Goal: Task Accomplishment & Management: Use online tool/utility

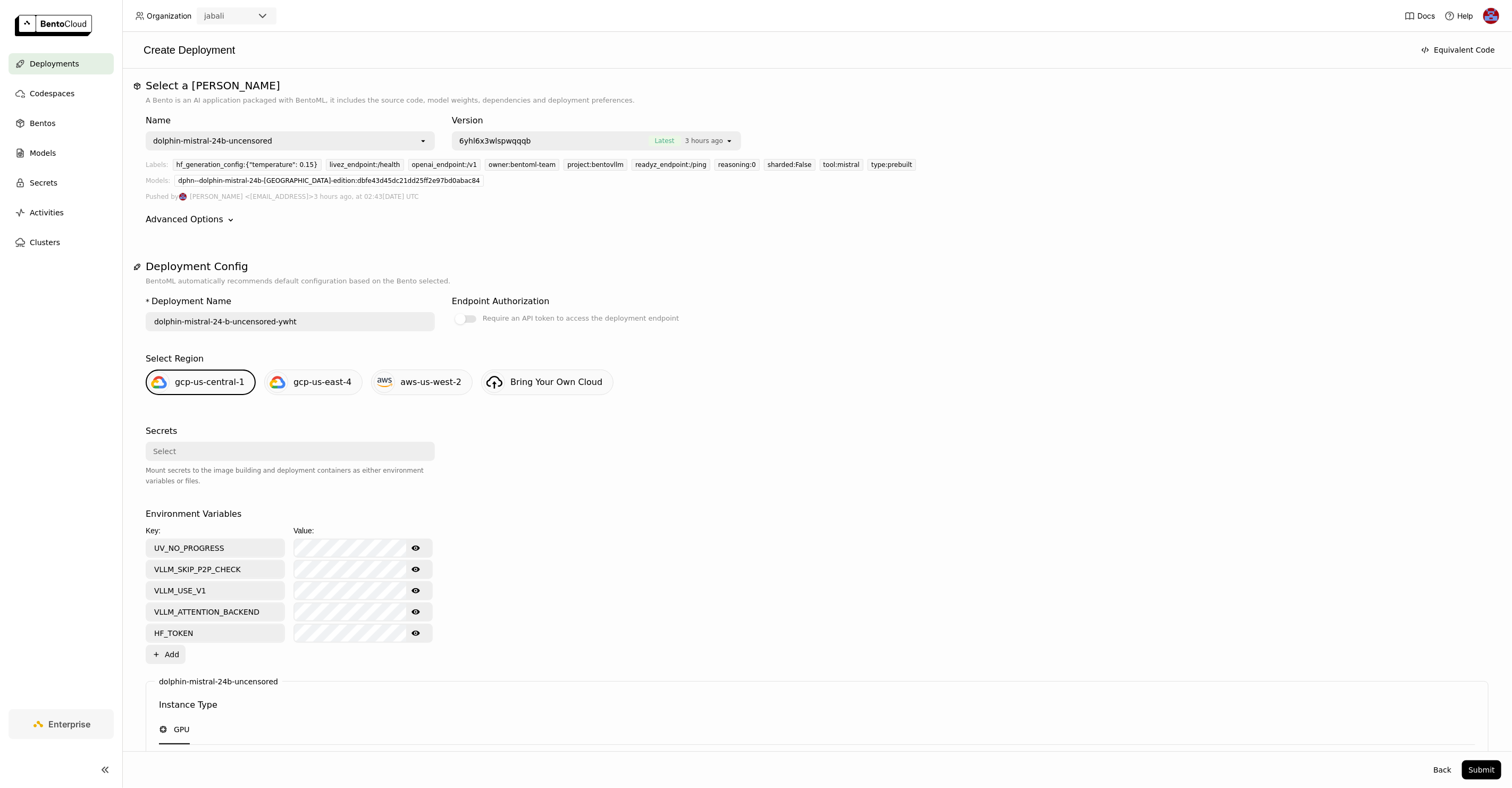
scroll to position [583, 0]
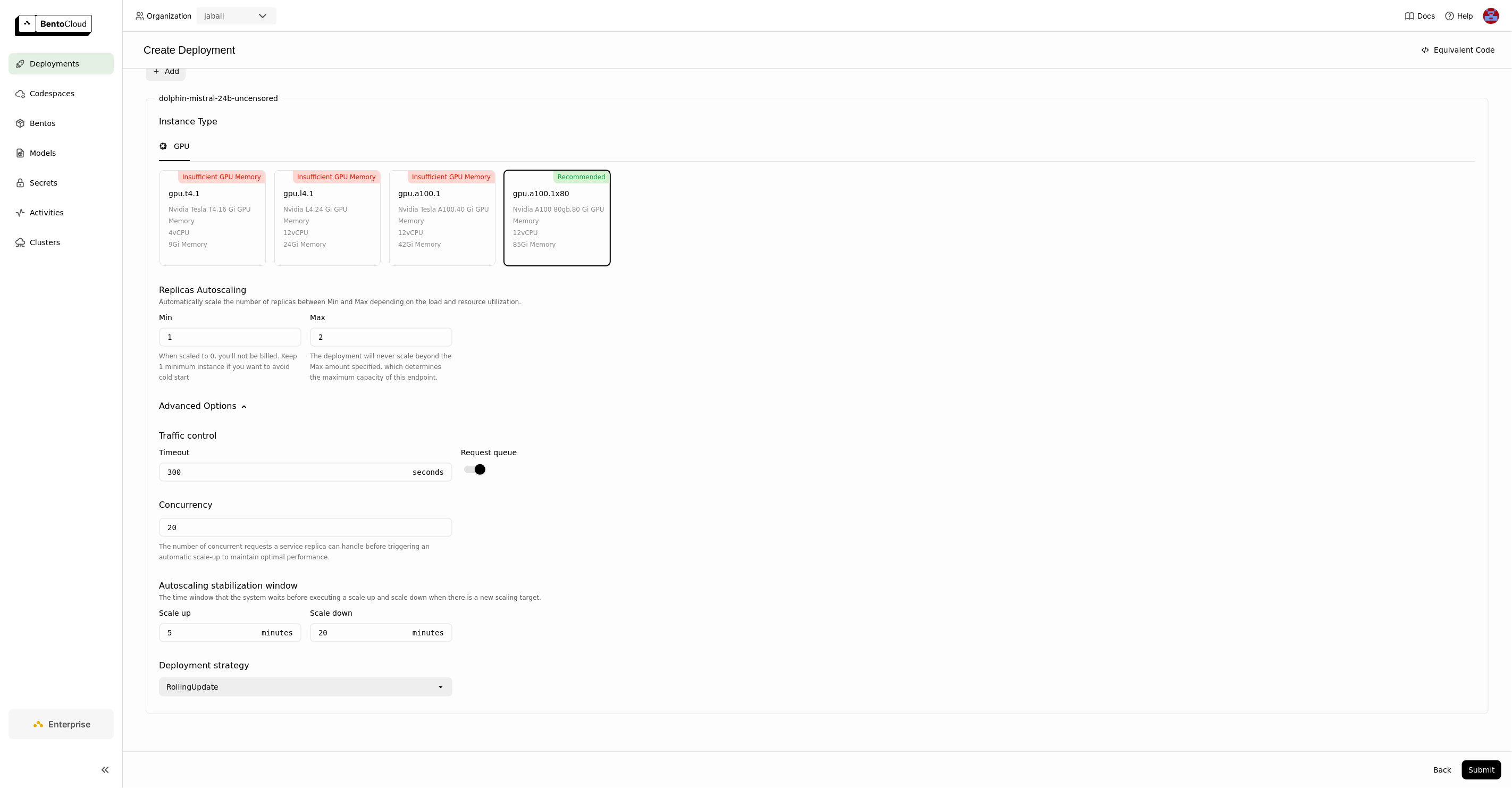
click at [678, 313] on div "Automatically scale the number of replicas between Min and Max depending on the…" at bounding box center [817, 343] width 1316 height 94
click at [59, 65] on span "Deployments" at bounding box center [55, 63] width 50 height 13
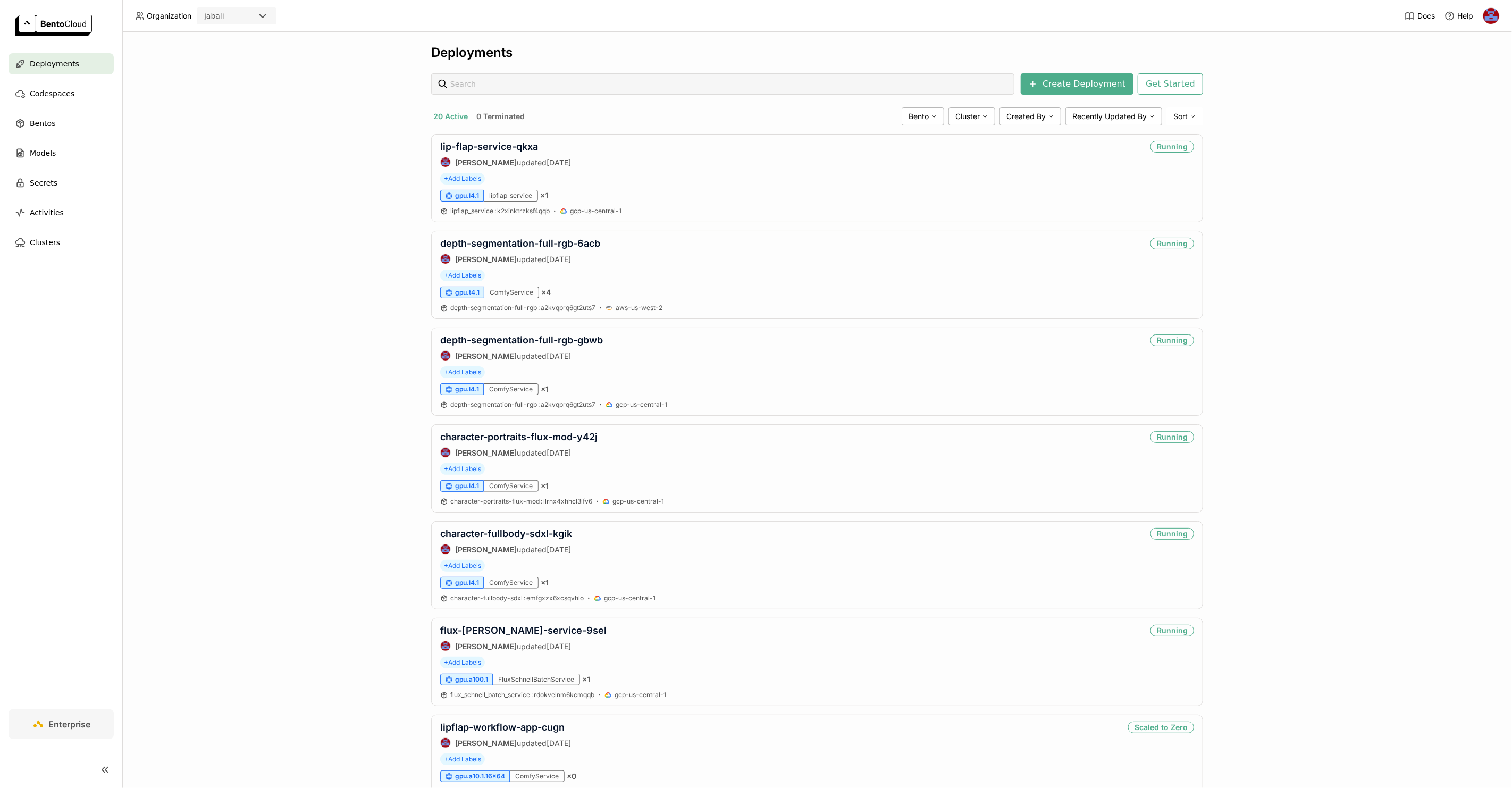
click at [221, 179] on div "Deployments Create Deployment Get Started 20 Active 0 Terminated Bento Cluster …" at bounding box center [817, 409] width 1389 height 755
click at [63, 123] on div "Bentos" at bounding box center [61, 123] width 105 height 21
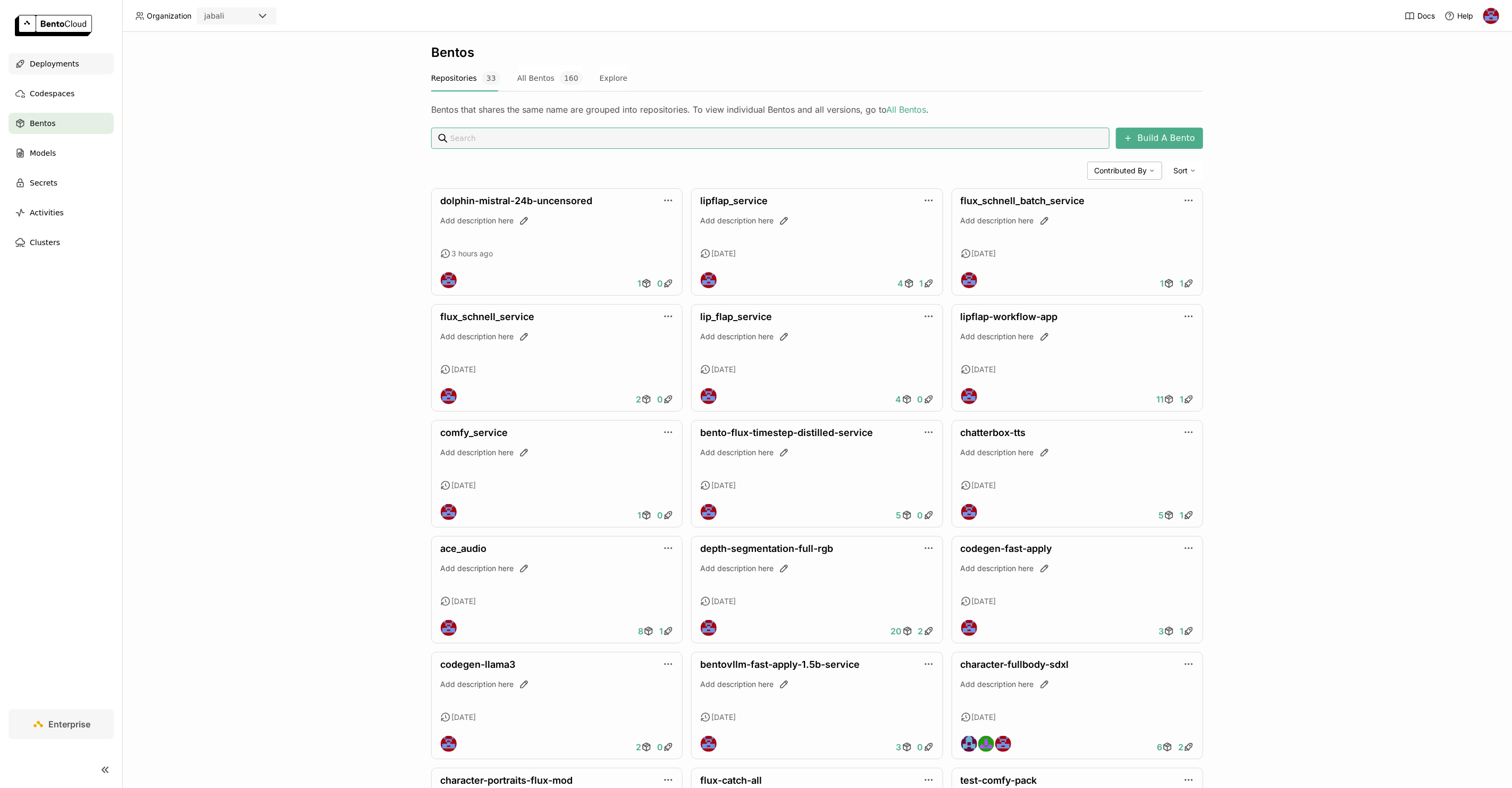
click at [44, 63] on span "Deployments" at bounding box center [55, 63] width 50 height 13
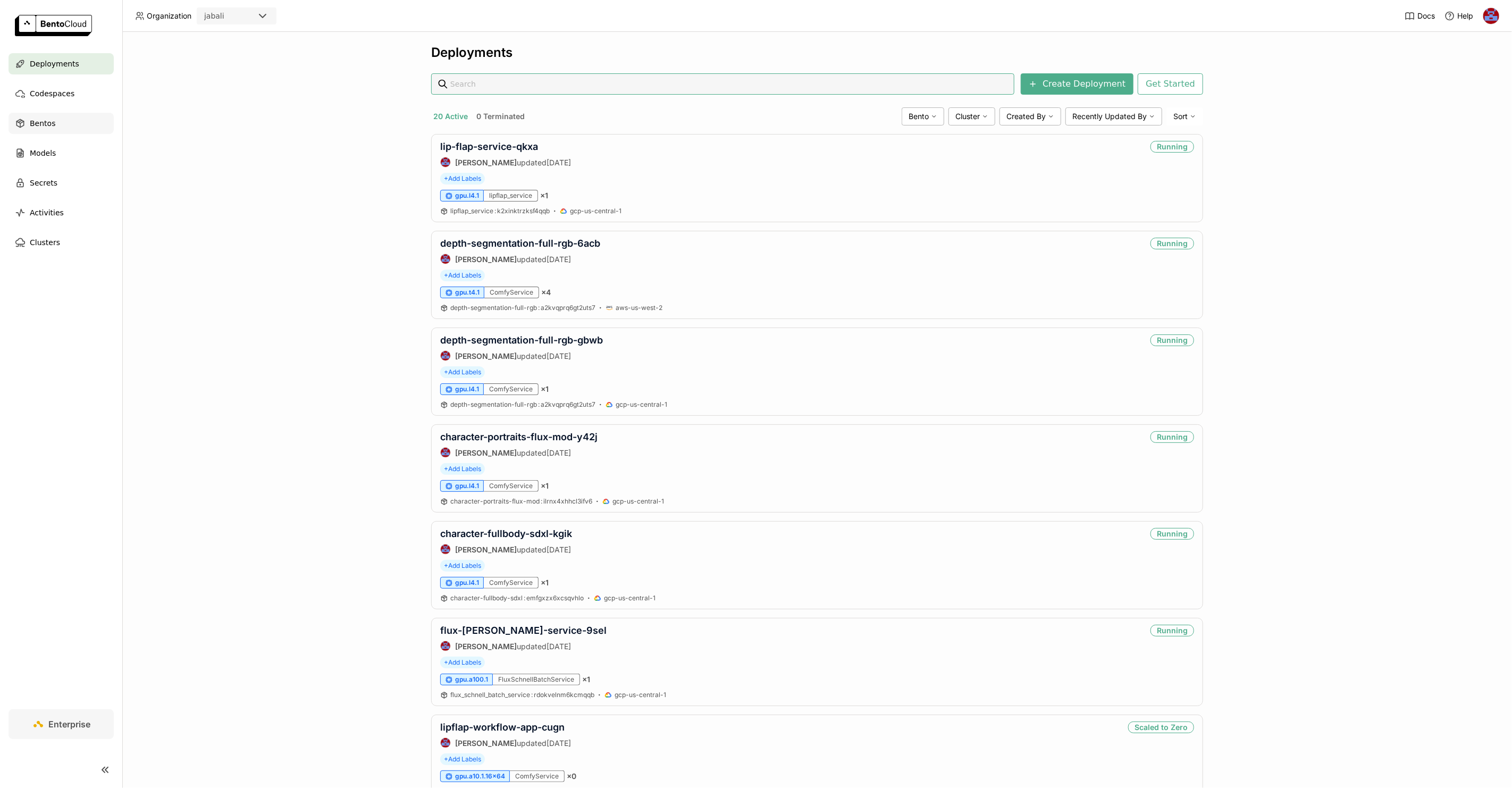
click at [57, 127] on div "Bentos" at bounding box center [61, 123] width 105 height 21
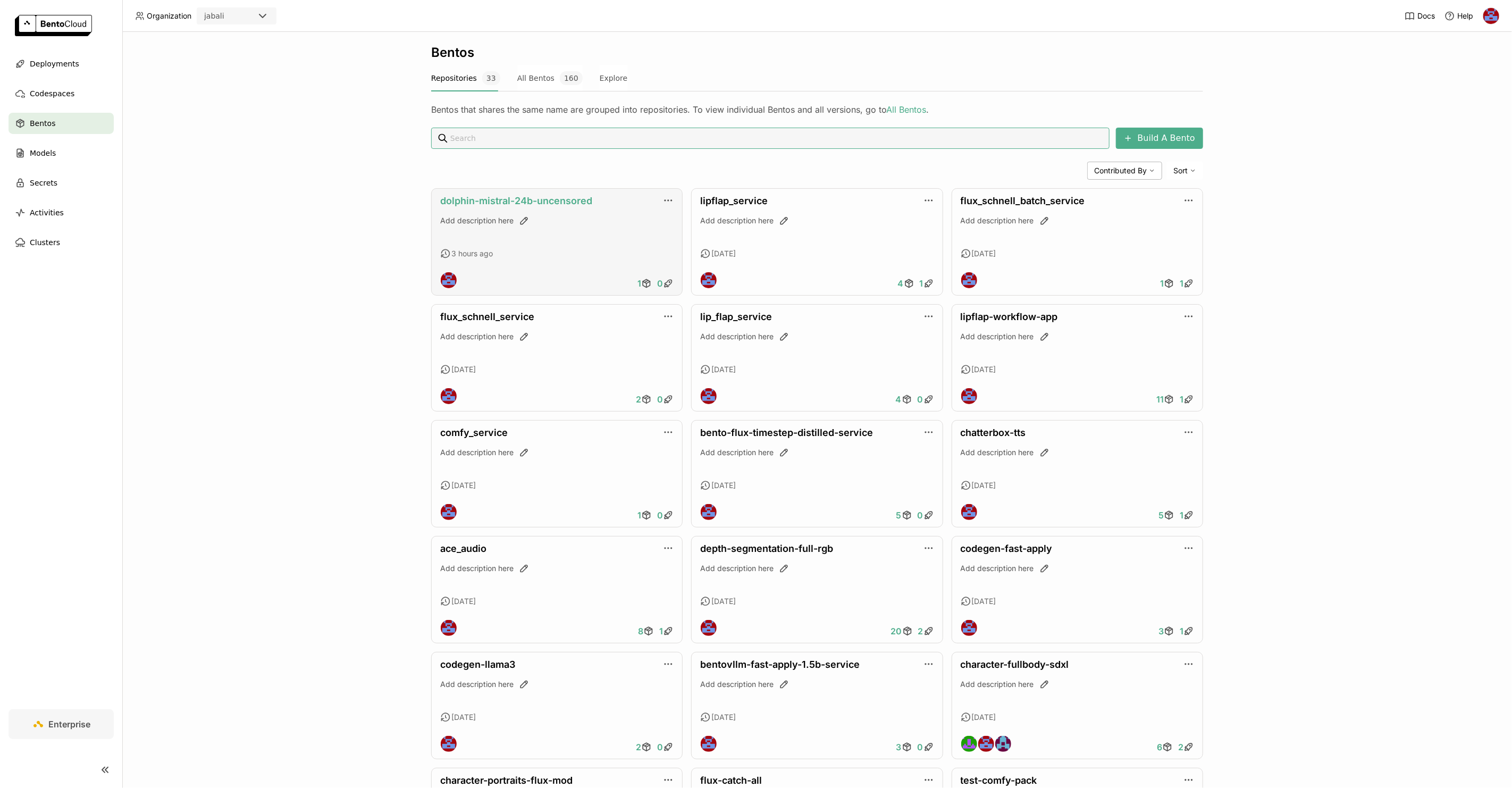
click at [509, 199] on link "dolphin-mistral-24b-uncensored" at bounding box center [516, 200] width 152 height 11
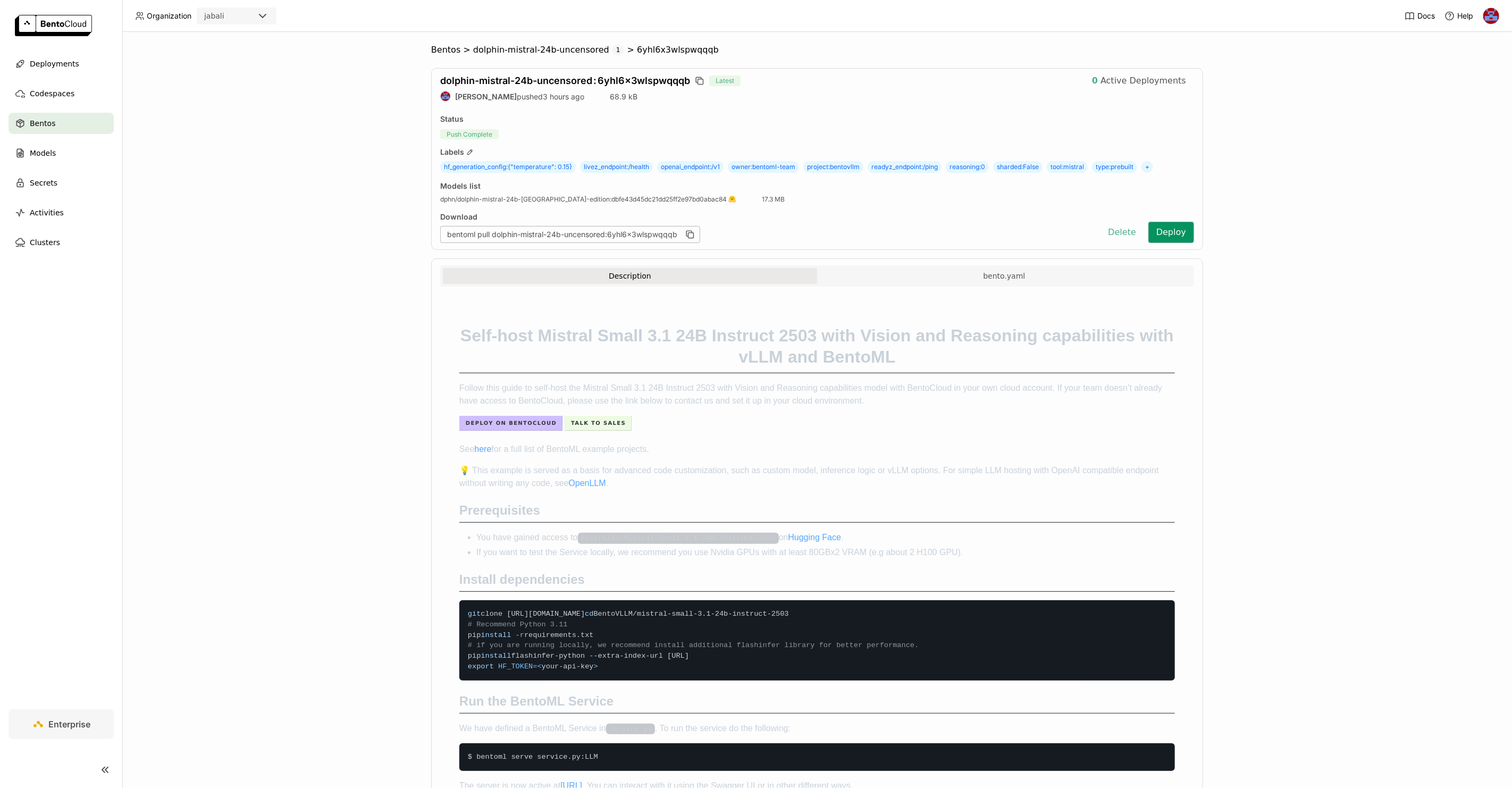
click at [1164, 234] on button "Deploy" at bounding box center [1170, 232] width 45 height 21
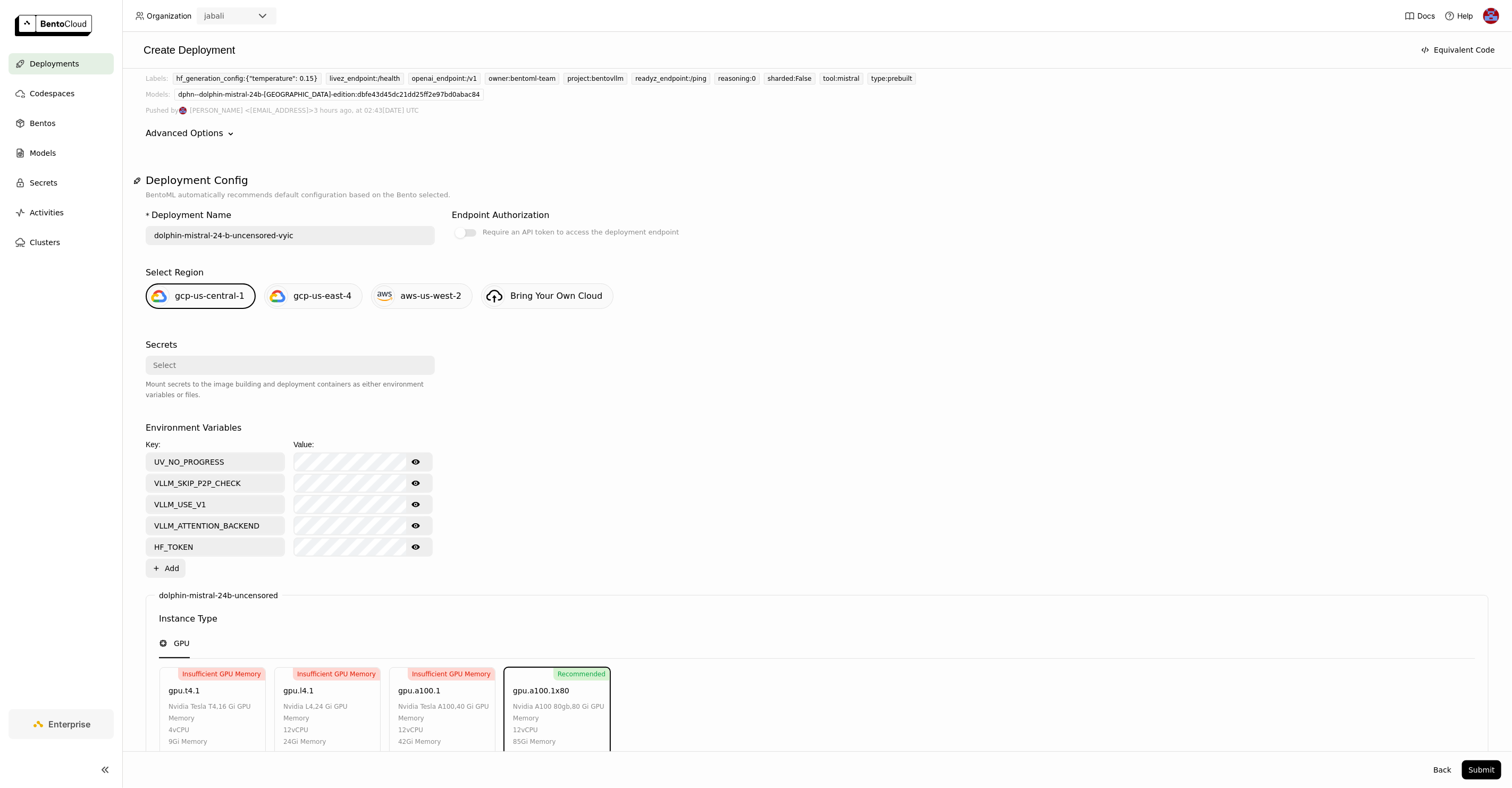
scroll to position [108, 0]
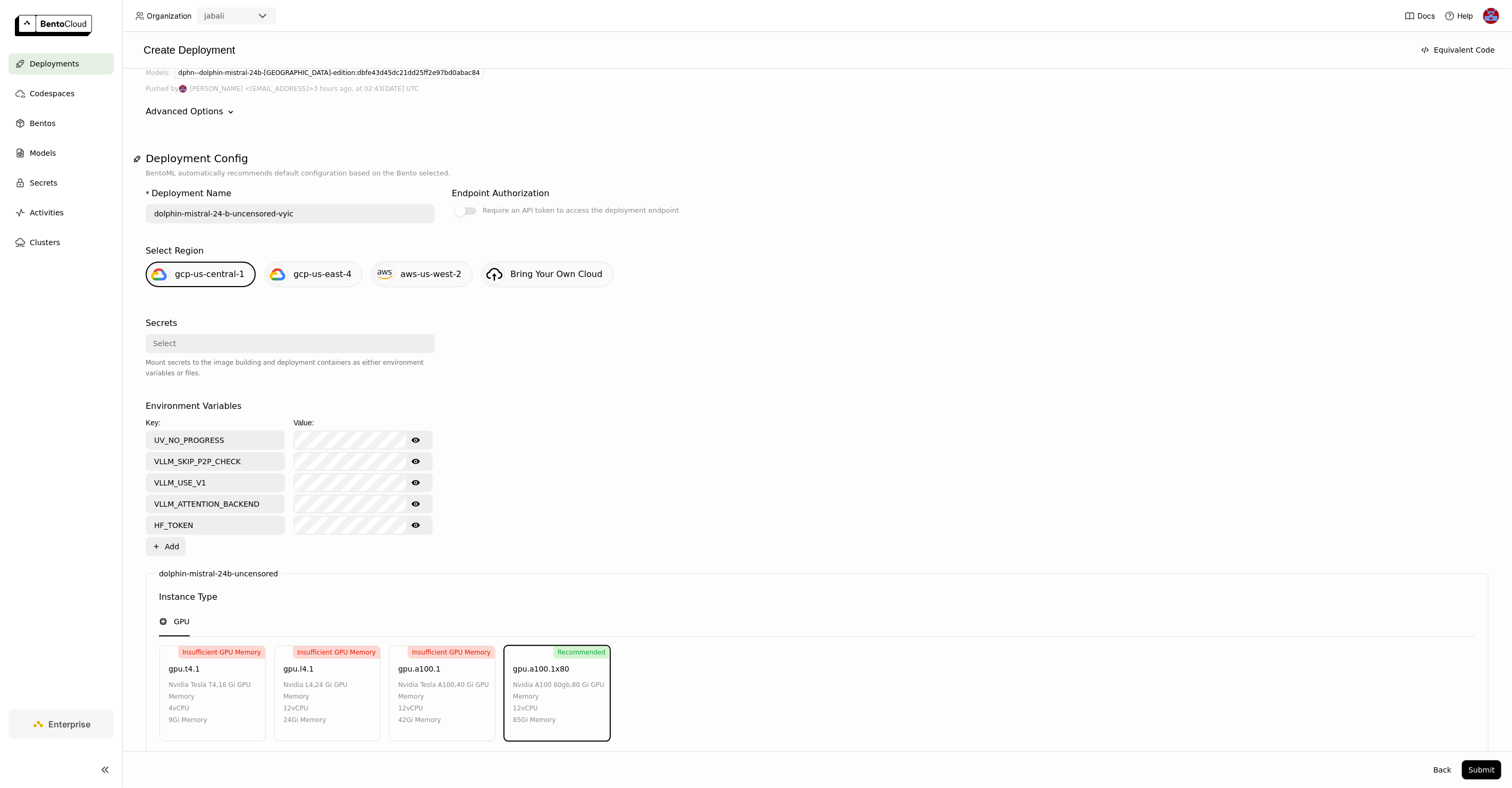
click at [388, 517] on body "Organization jabali Docs Help Deployments Codespaces Bentos Models Secrets Acti…" at bounding box center [756, 394] width 1512 height 788
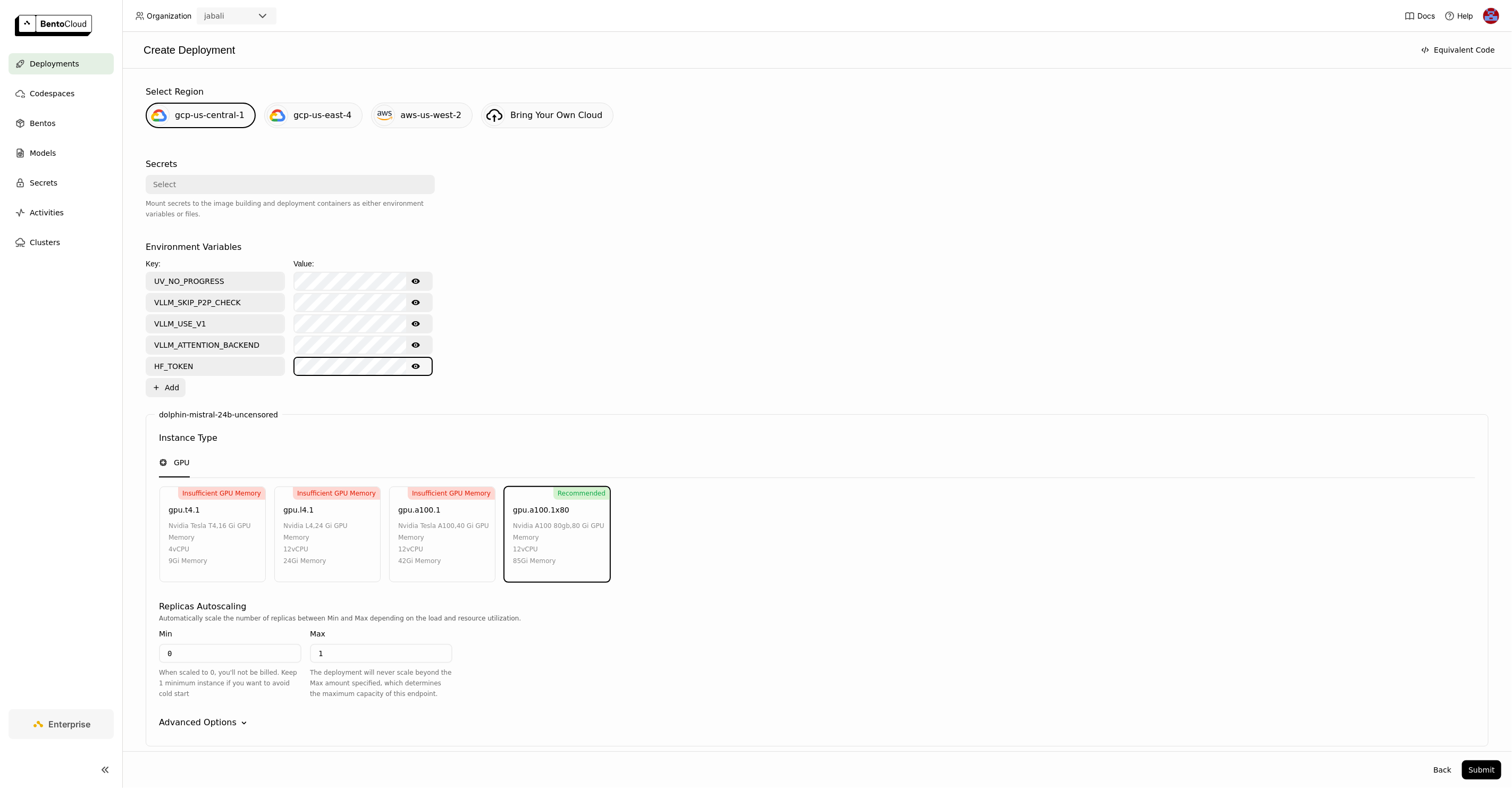
scroll to position [305, 0]
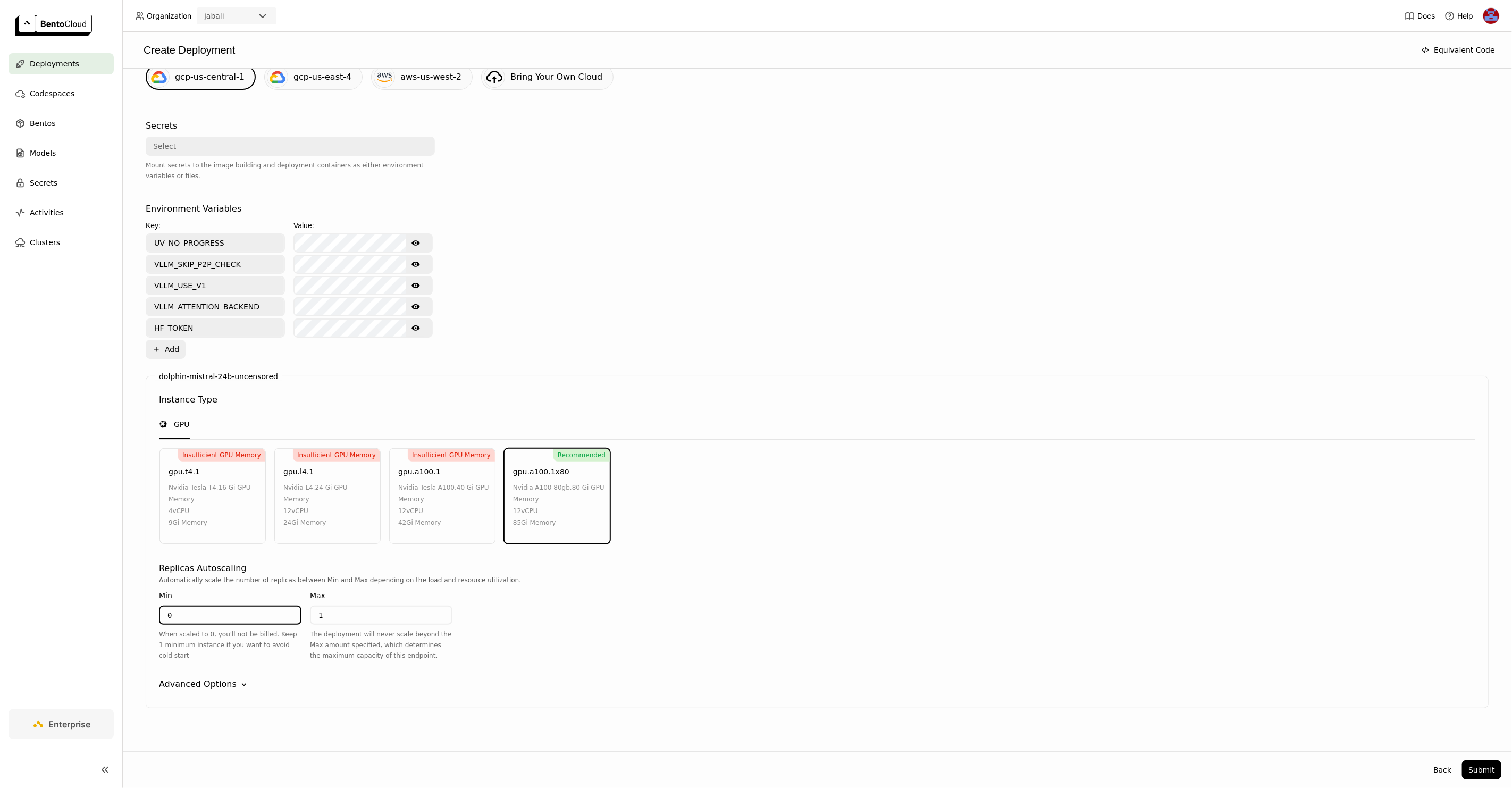
click at [224, 606] on input "0" at bounding box center [230, 615] width 140 height 17
click at [224, 606] on input "number" at bounding box center [230, 615] width 140 height 17
type input "1"
type input "2"
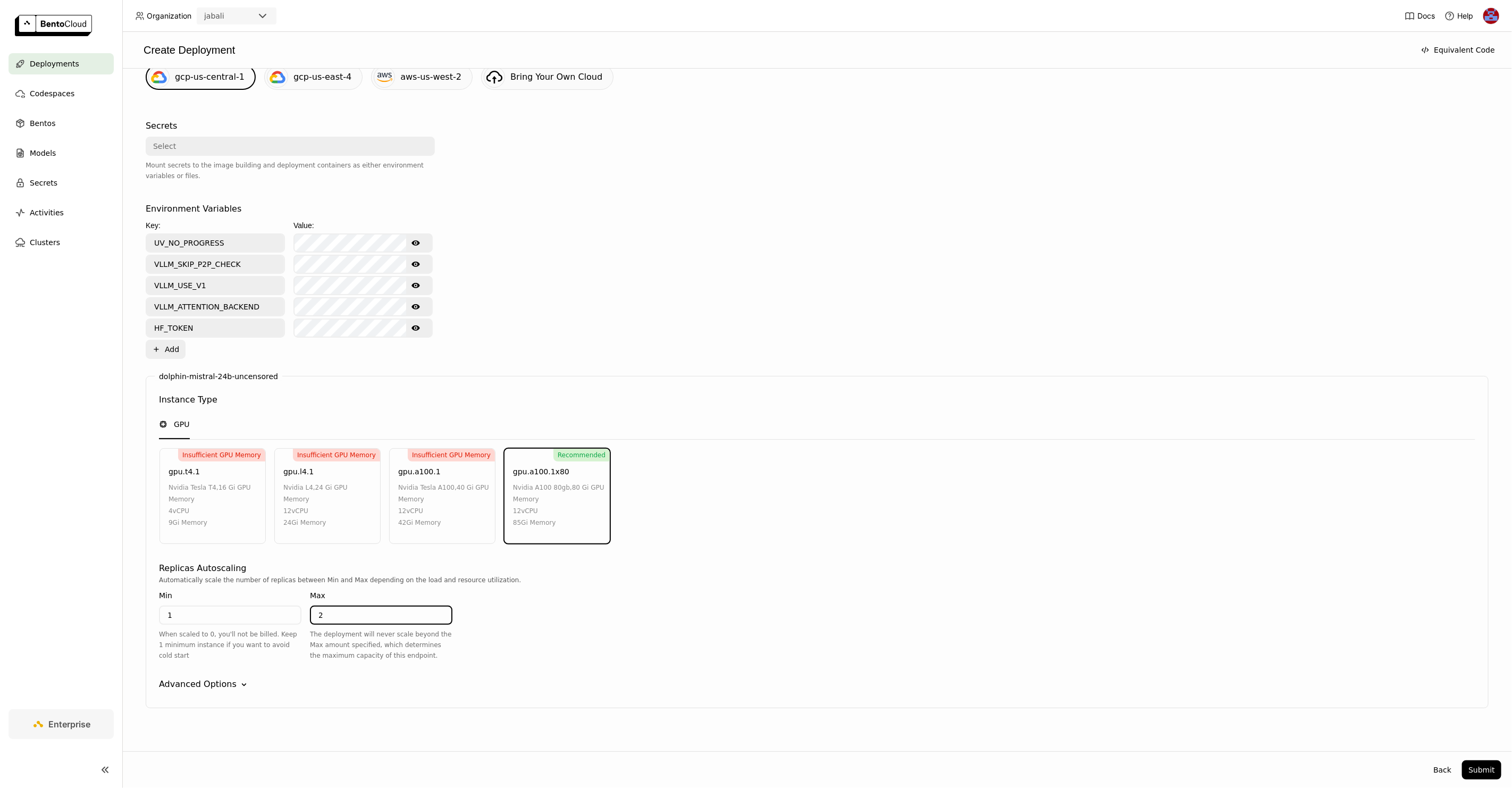
click at [219, 678] on div "Advanced Options" at bounding box center [198, 684] width 78 height 13
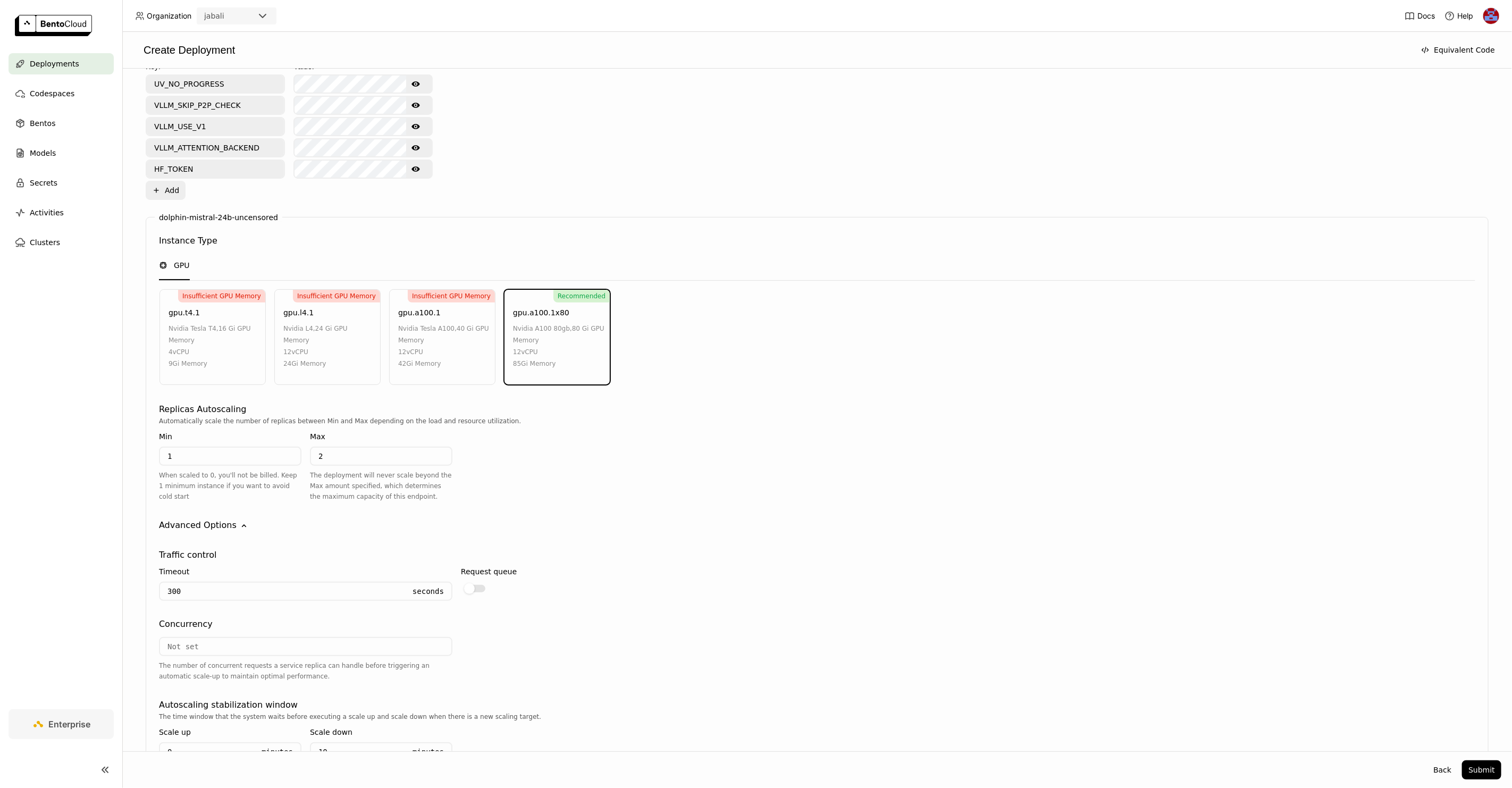
scroll to position [474, 0]
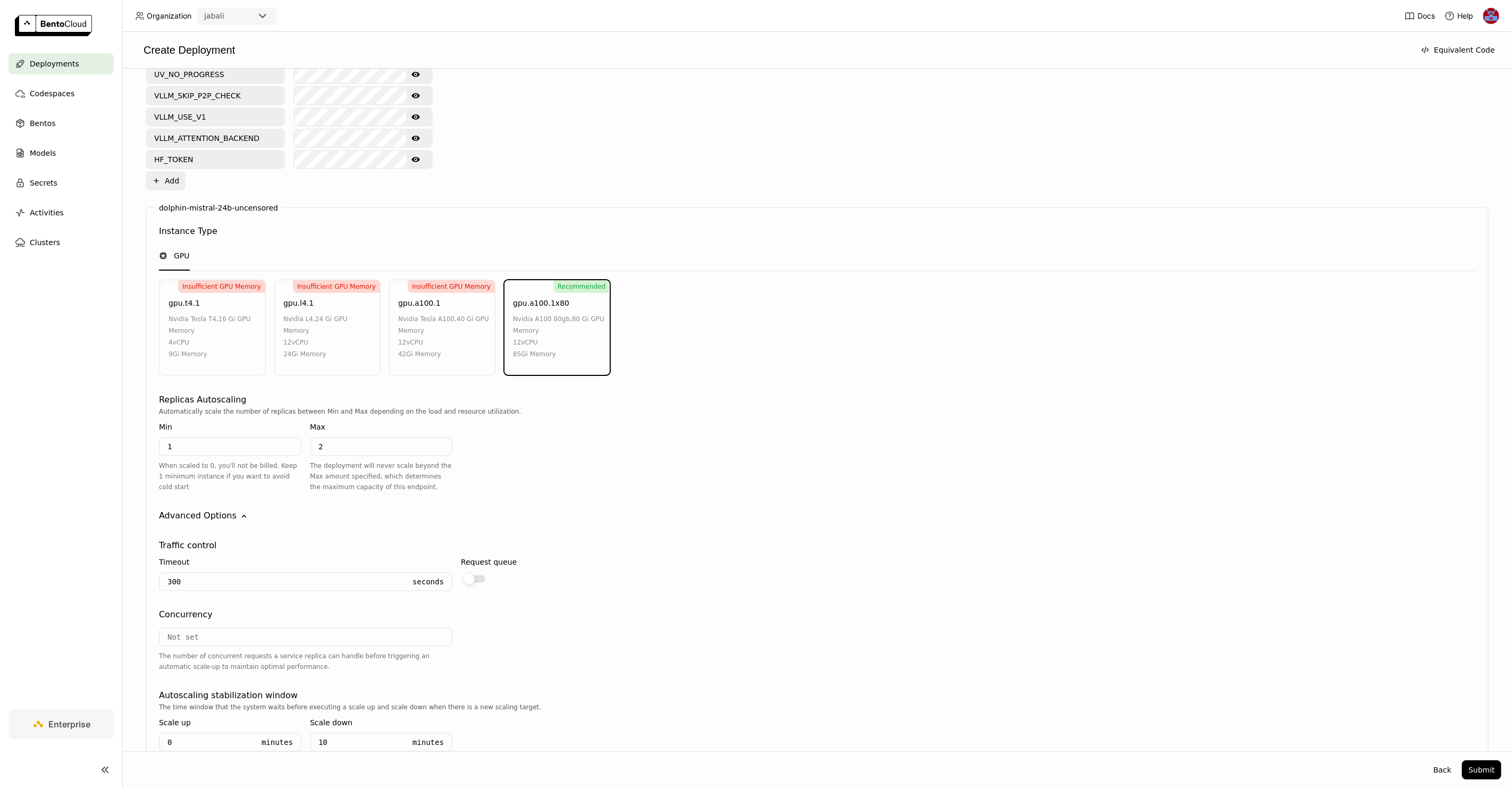
click at [480, 575] on div at bounding box center [475, 578] width 21 height 8
click at [461, 572] on input "checkbox" at bounding box center [461, 572] width 0 height 0
click at [308, 630] on input "number" at bounding box center [306, 636] width 291 height 17
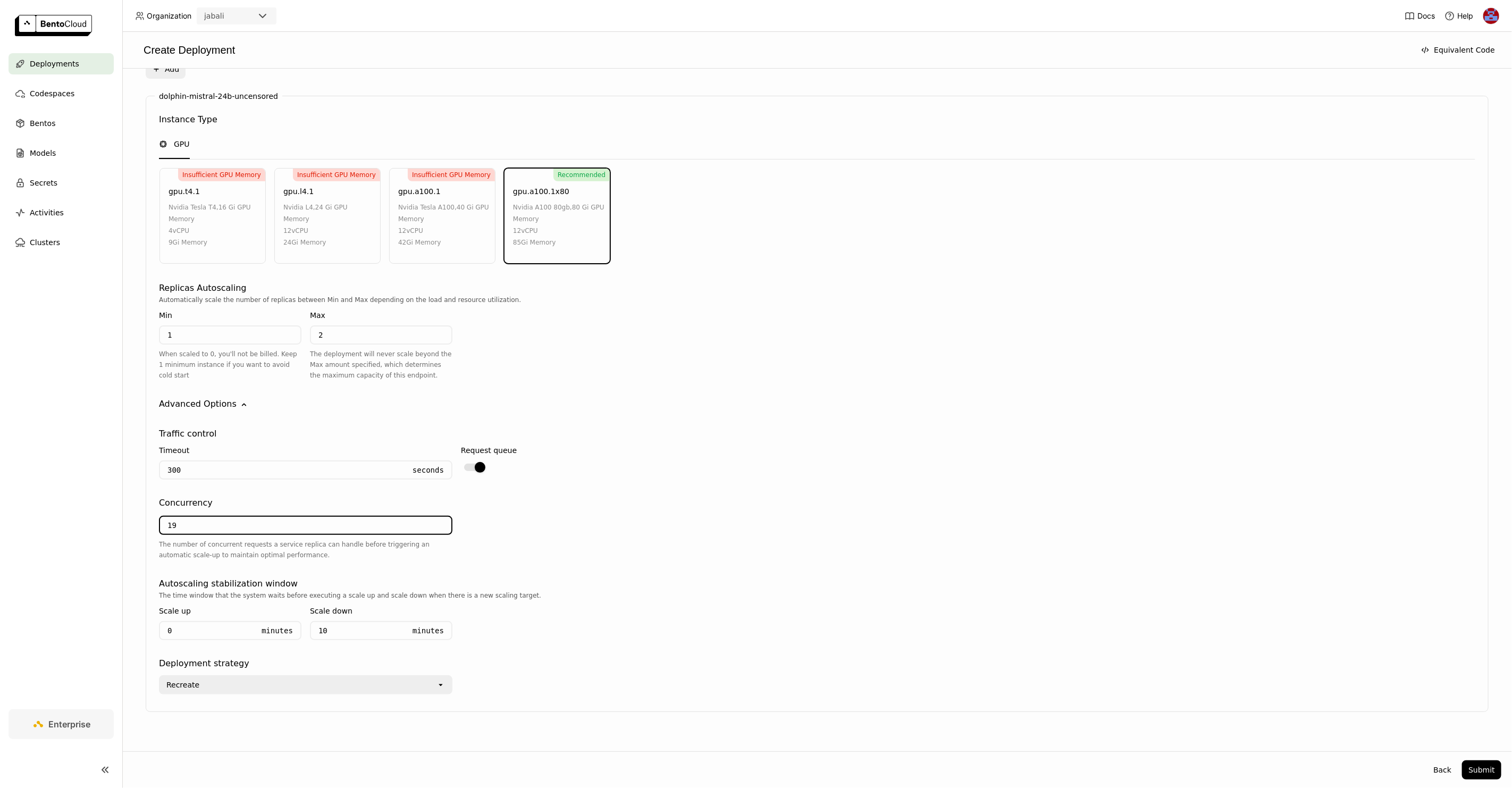
type input "19"
drag, startPoint x: 169, startPoint y: 618, endPoint x: 124, endPoint y: 613, distance: 45.3
click at [124, 613] on div "Select a Bento A Bento is an AI application packaged with BentoML, it includes …" at bounding box center [817, 409] width 1389 height 683
type input "3"
drag, startPoint x: 345, startPoint y: 618, endPoint x: 270, endPoint y: 609, distance: 75.5
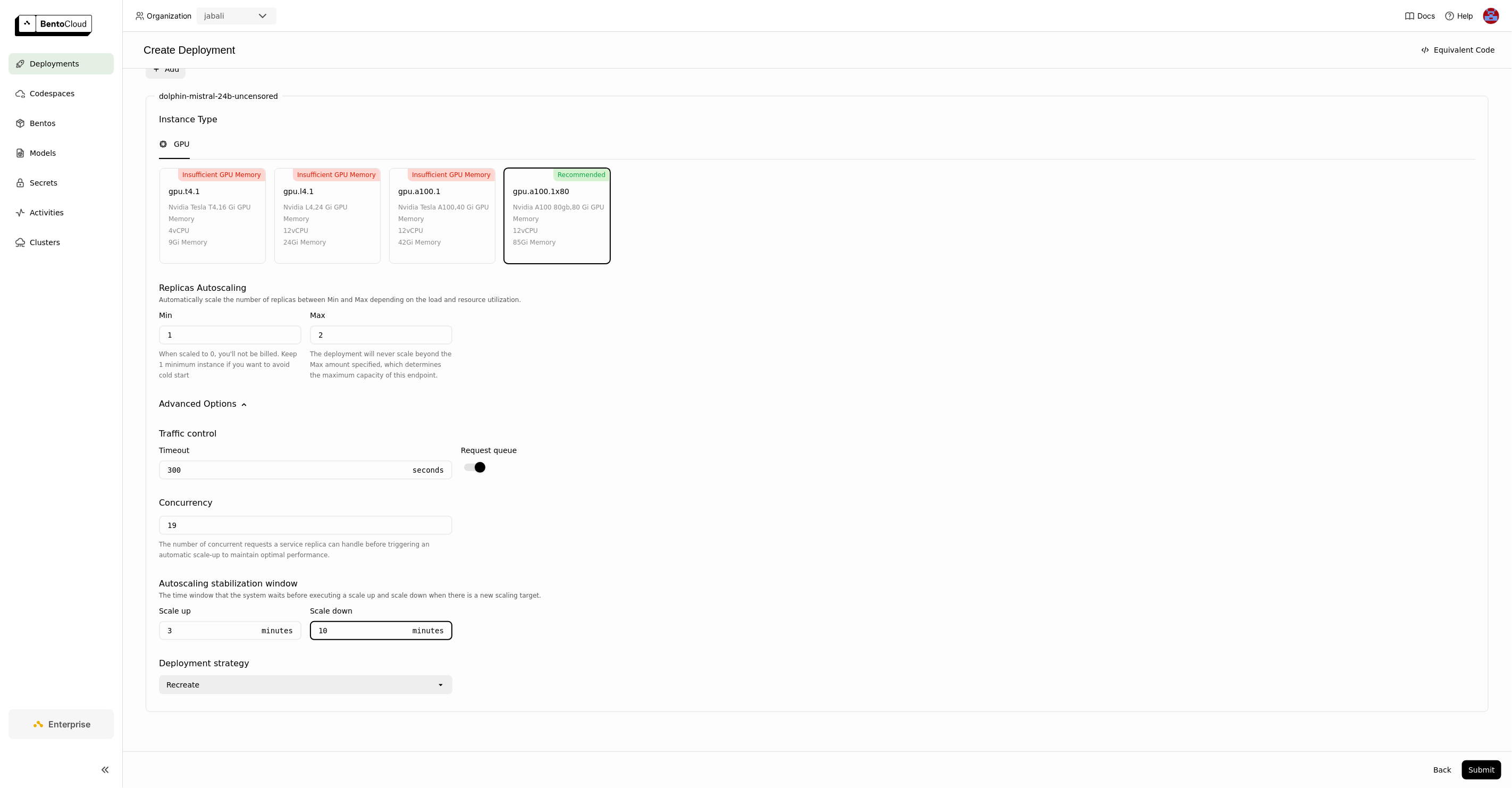
click at [270, 609] on div "Scale up 3 Minutes Scale down 10 Minutes" at bounding box center [306, 624] width 293 height 48
type input "20"
click at [242, 676] on div "Recreate" at bounding box center [298, 684] width 277 height 17
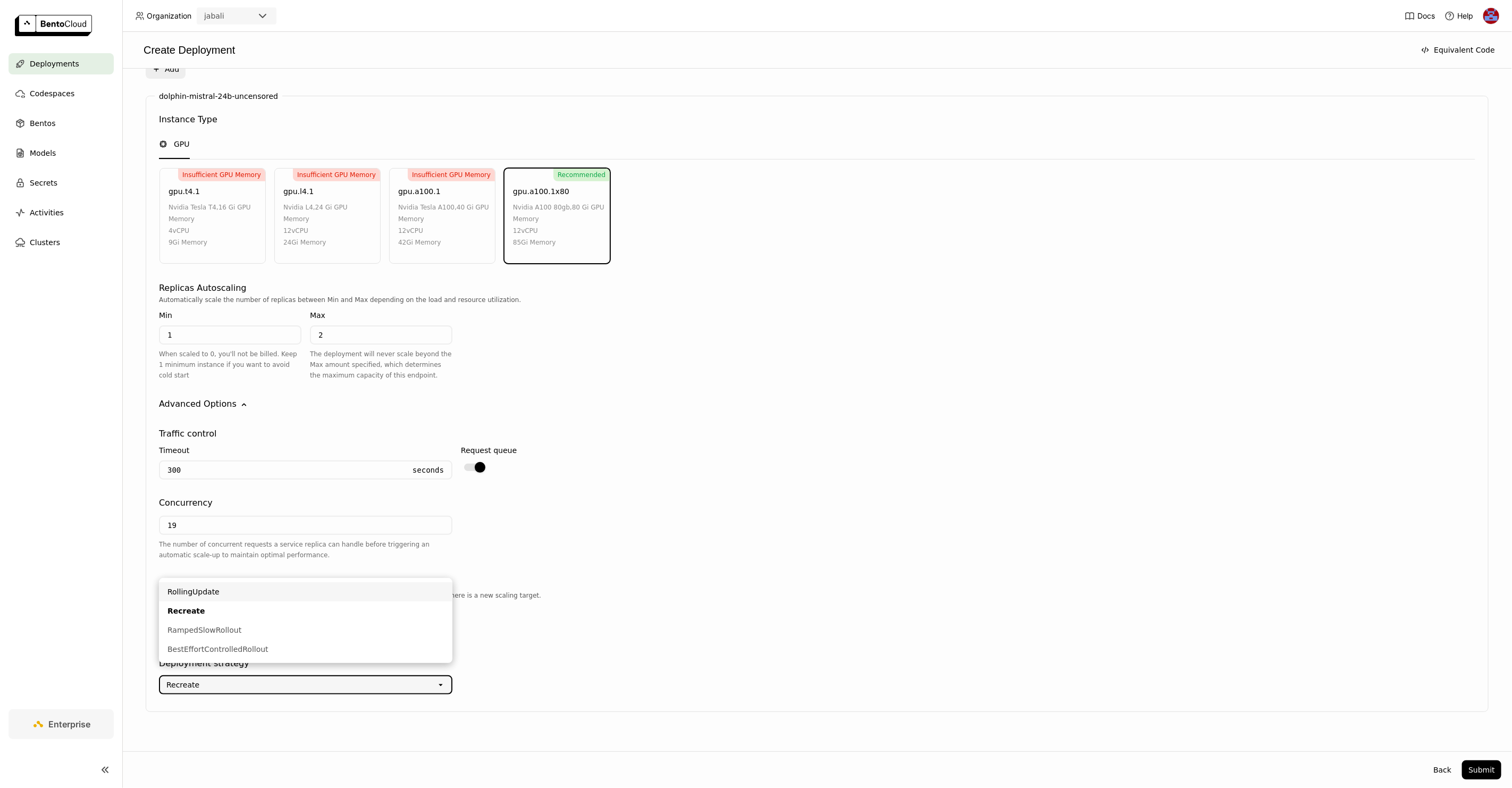
click at [226, 596] on div "RollingUpdate" at bounding box center [305, 591] width 277 height 10
click at [565, 224] on div "12 vCPU" at bounding box center [559, 230] width 92 height 12
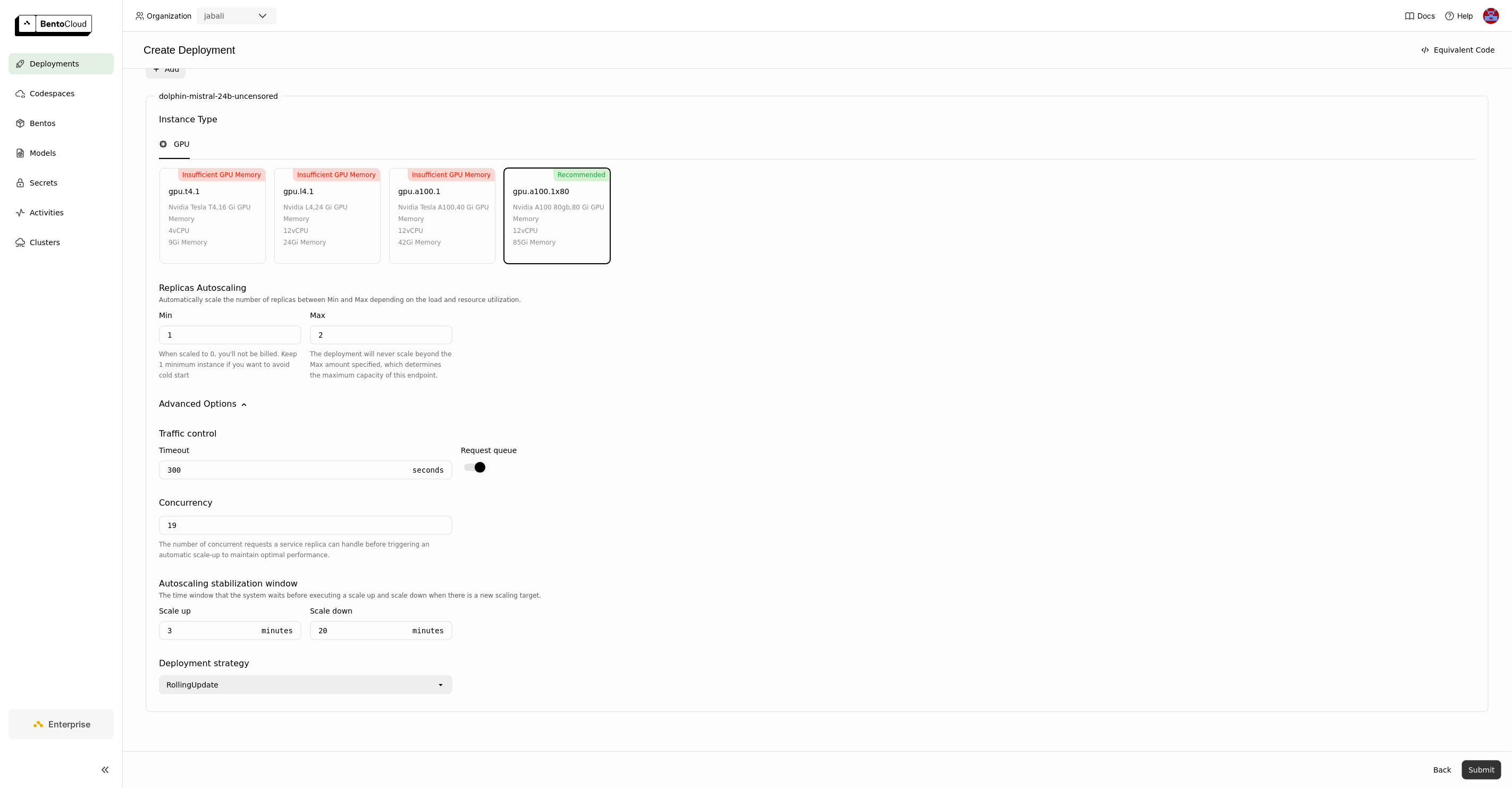
click at [1484, 764] on button "Submit" at bounding box center [1481, 769] width 39 height 19
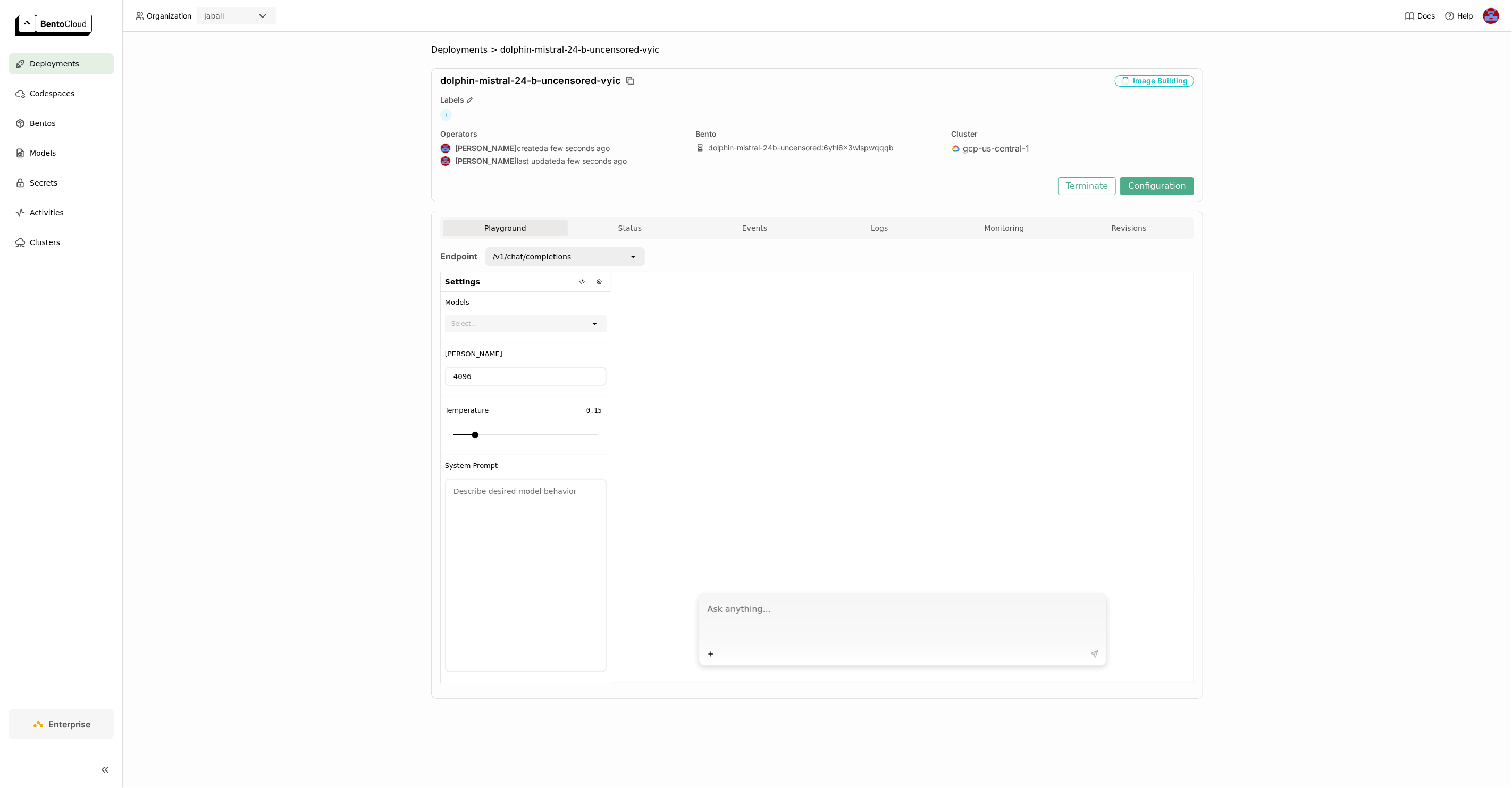
click at [631, 254] on icon "open" at bounding box center [633, 257] width 9 height 9
click at [335, 281] on div "Deployments > dolphin-mistral-24-b-uncensored-vyic dolphin-mistral-24-b-uncenso…" at bounding box center [817, 409] width 1389 height 755
click at [875, 225] on button "Logs" at bounding box center [880, 228] width 125 height 16
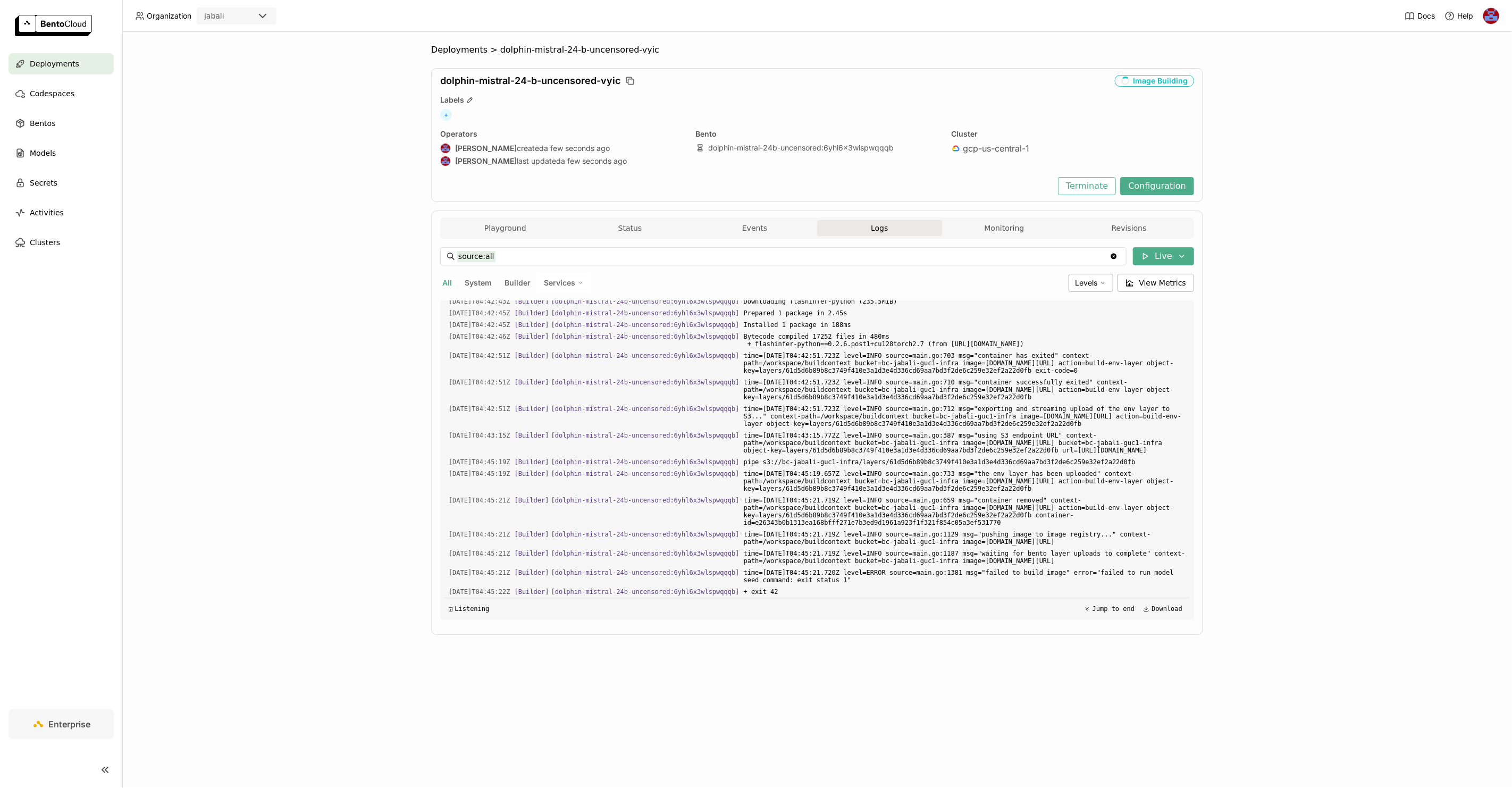
scroll to position [2897, 0]
click at [654, 224] on button "Status" at bounding box center [630, 228] width 125 height 16
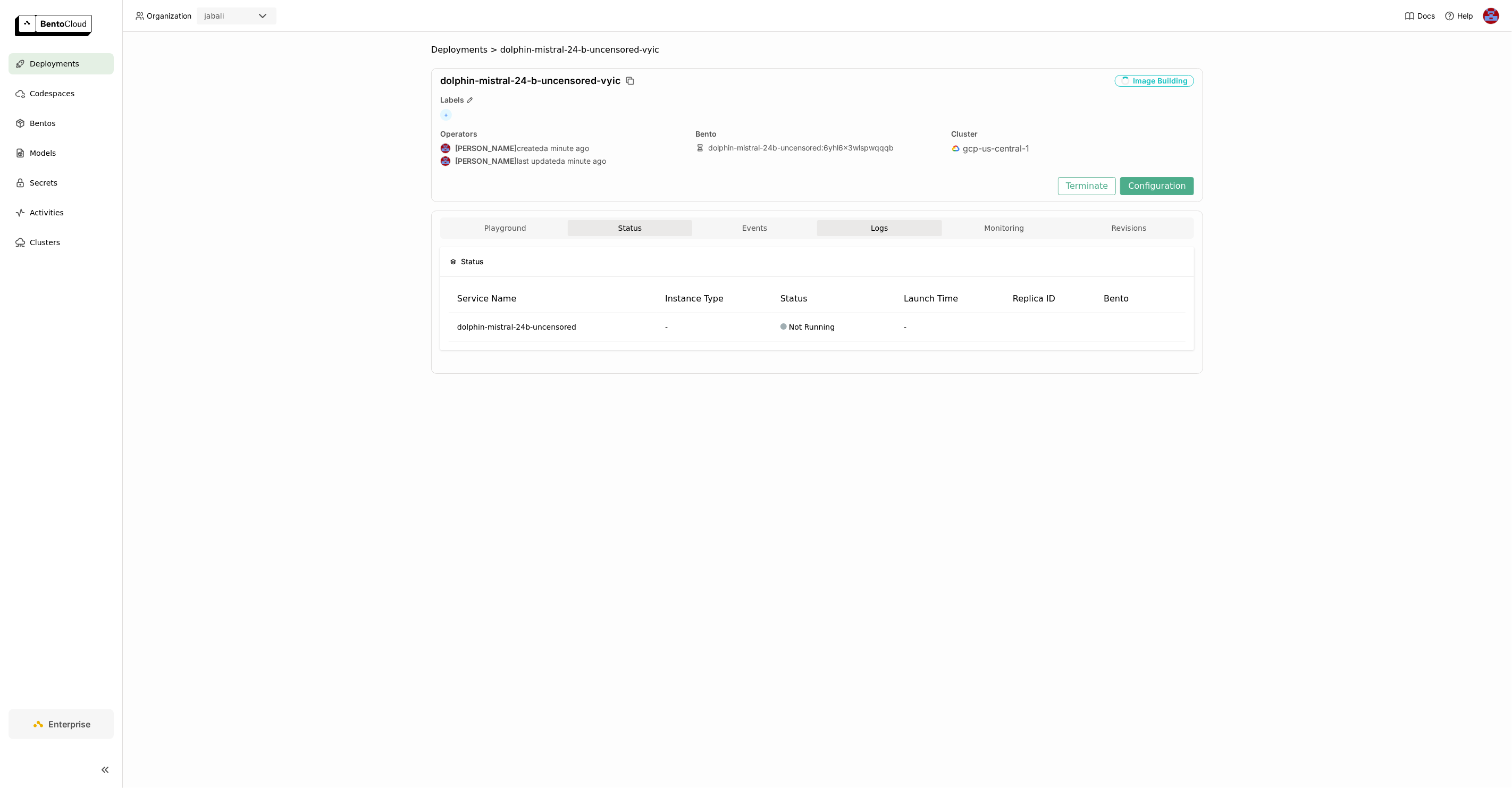
click at [888, 227] on button "Logs" at bounding box center [880, 228] width 125 height 16
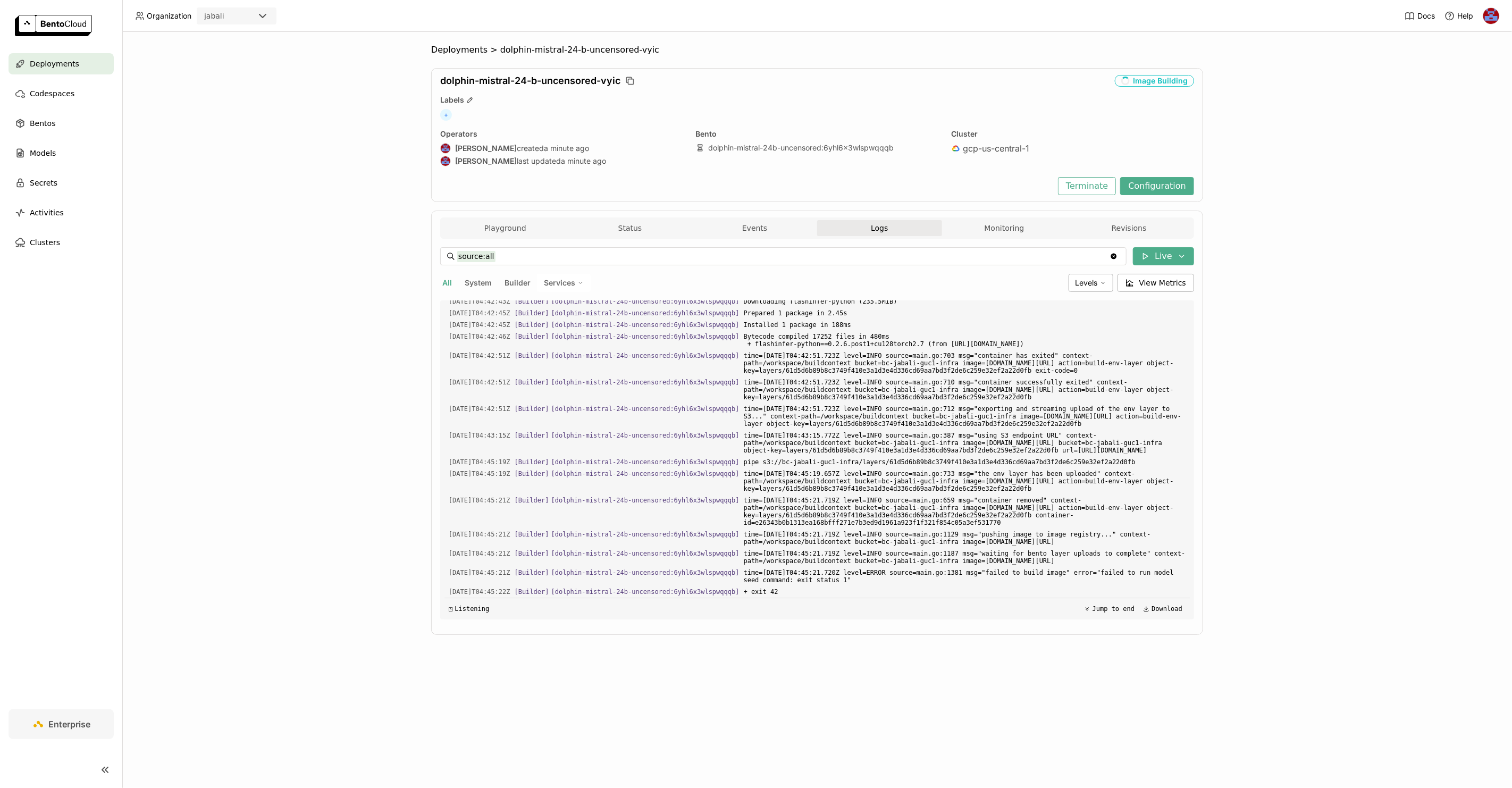
click at [451, 285] on button "All" at bounding box center [447, 283] width 14 height 14
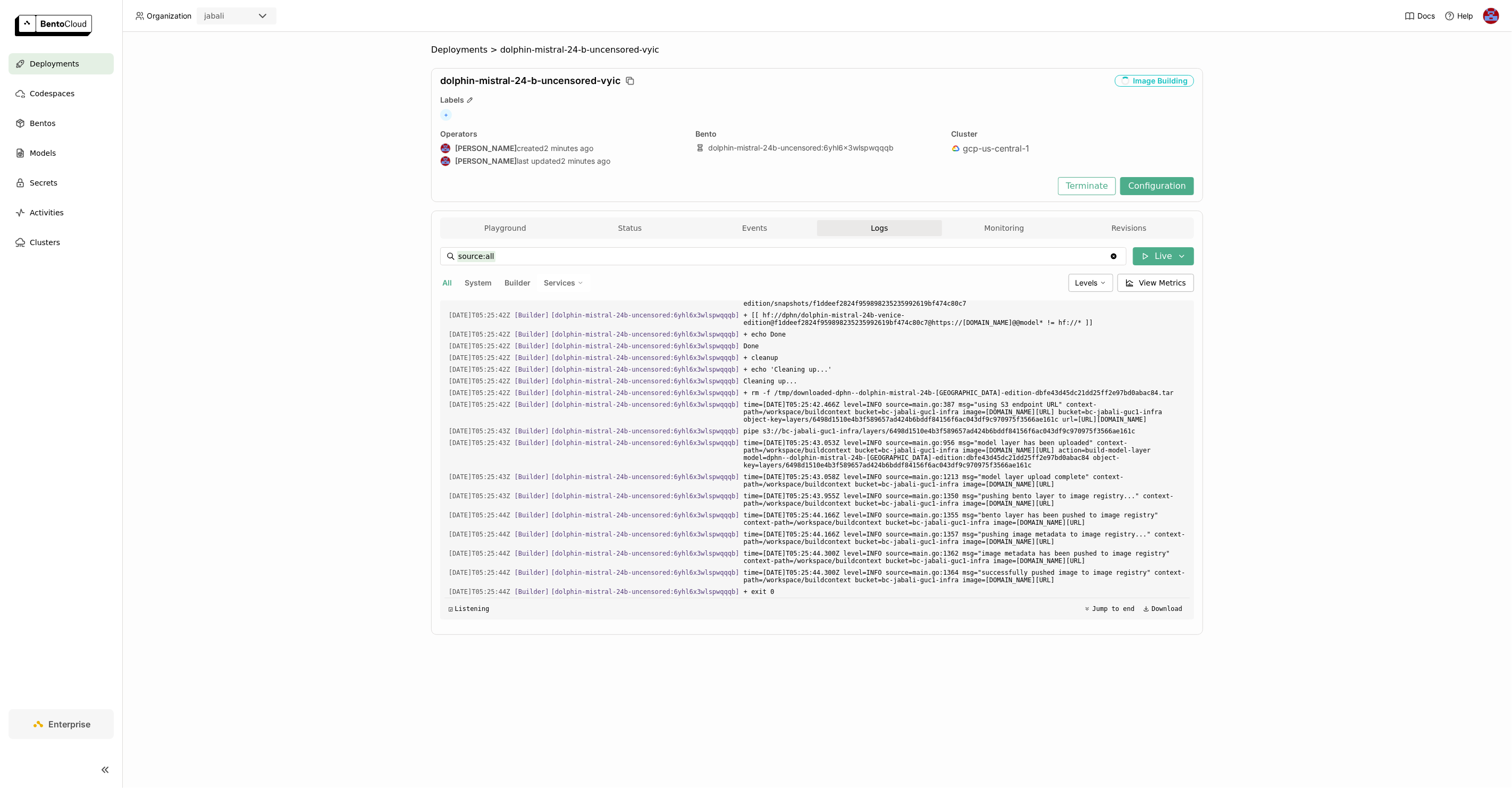
scroll to position [4377, 0]
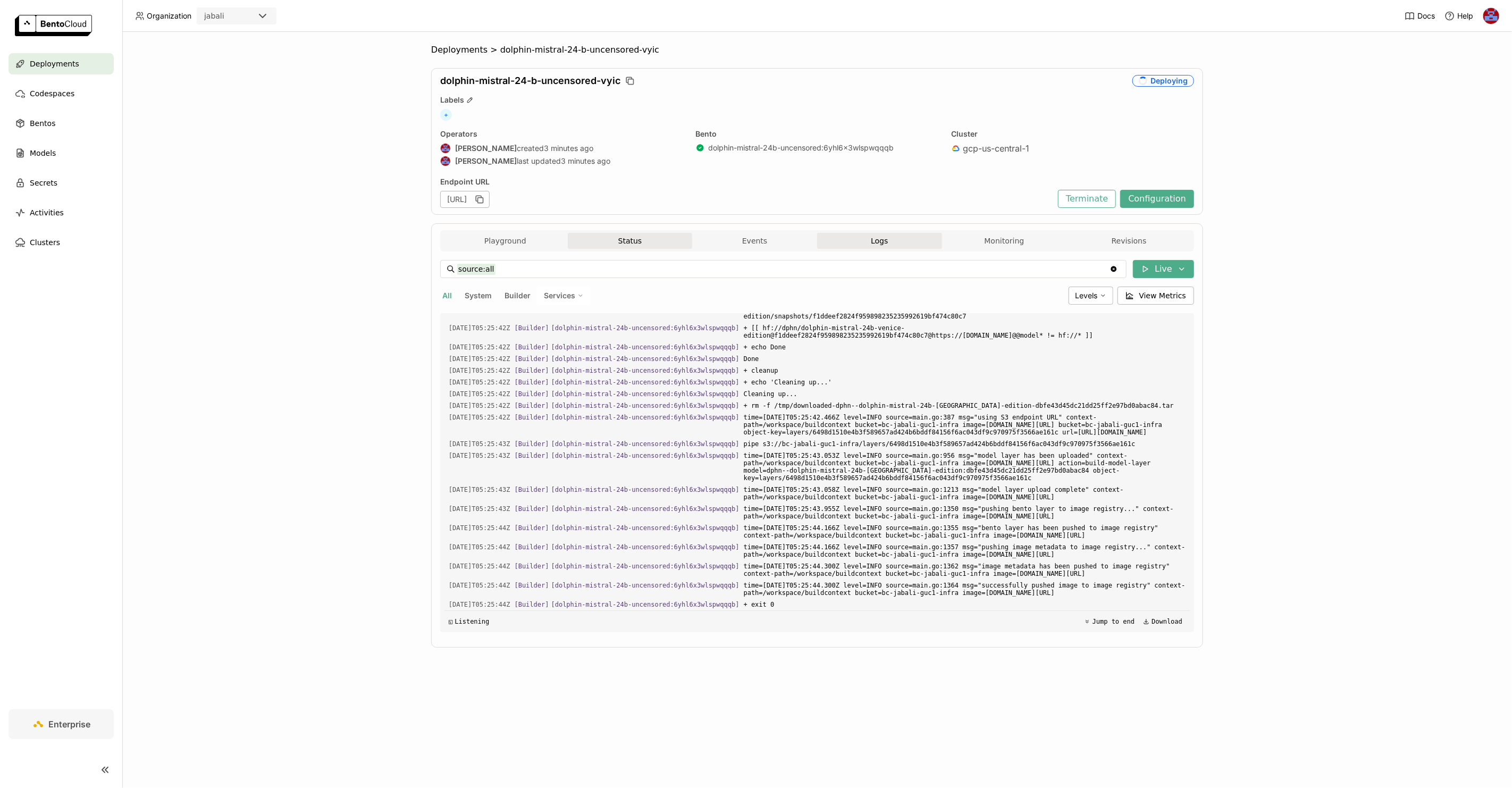
click at [674, 243] on button "Status" at bounding box center [630, 241] width 125 height 16
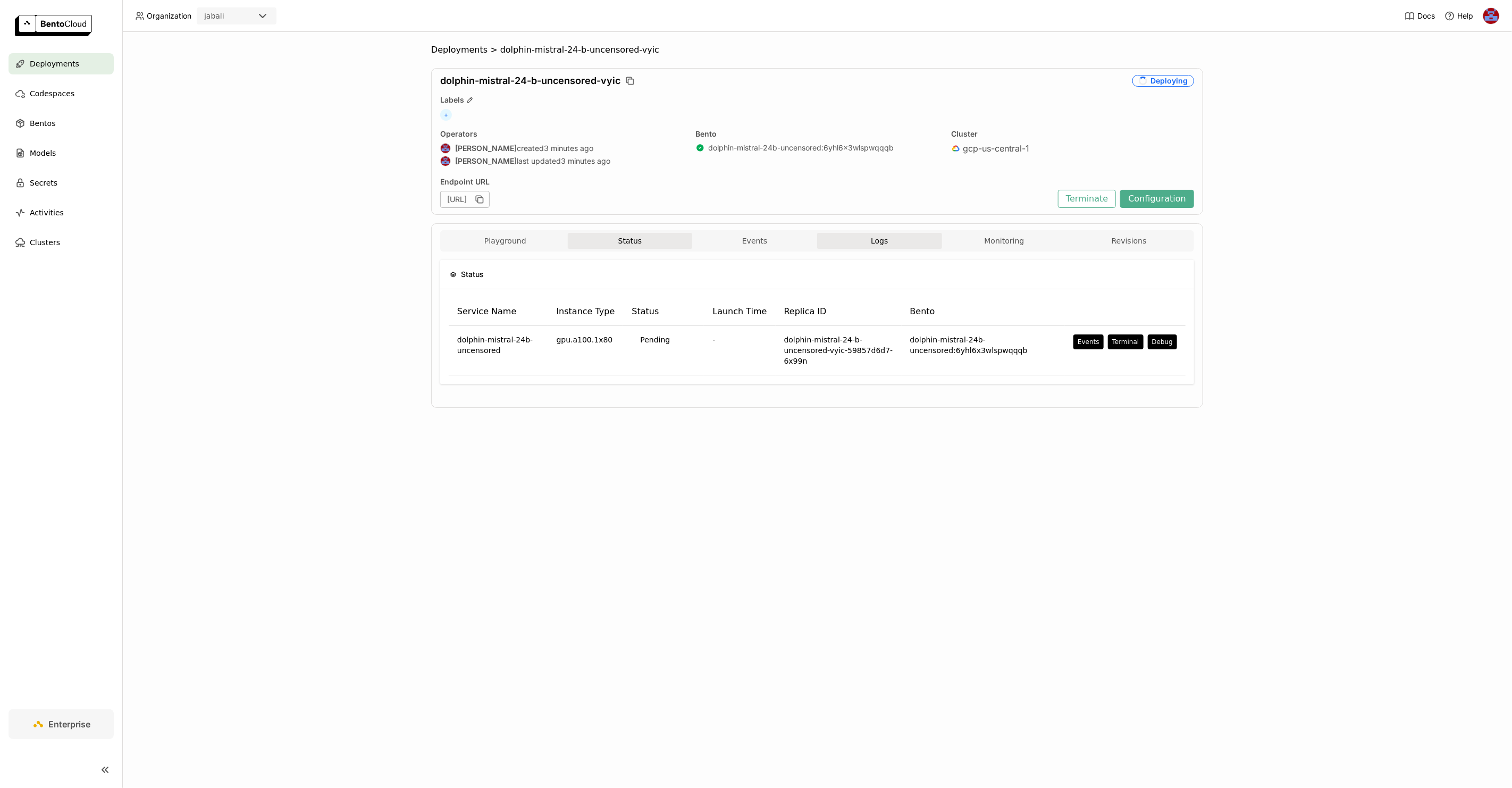
click at [845, 245] on button "Logs" at bounding box center [880, 241] width 125 height 16
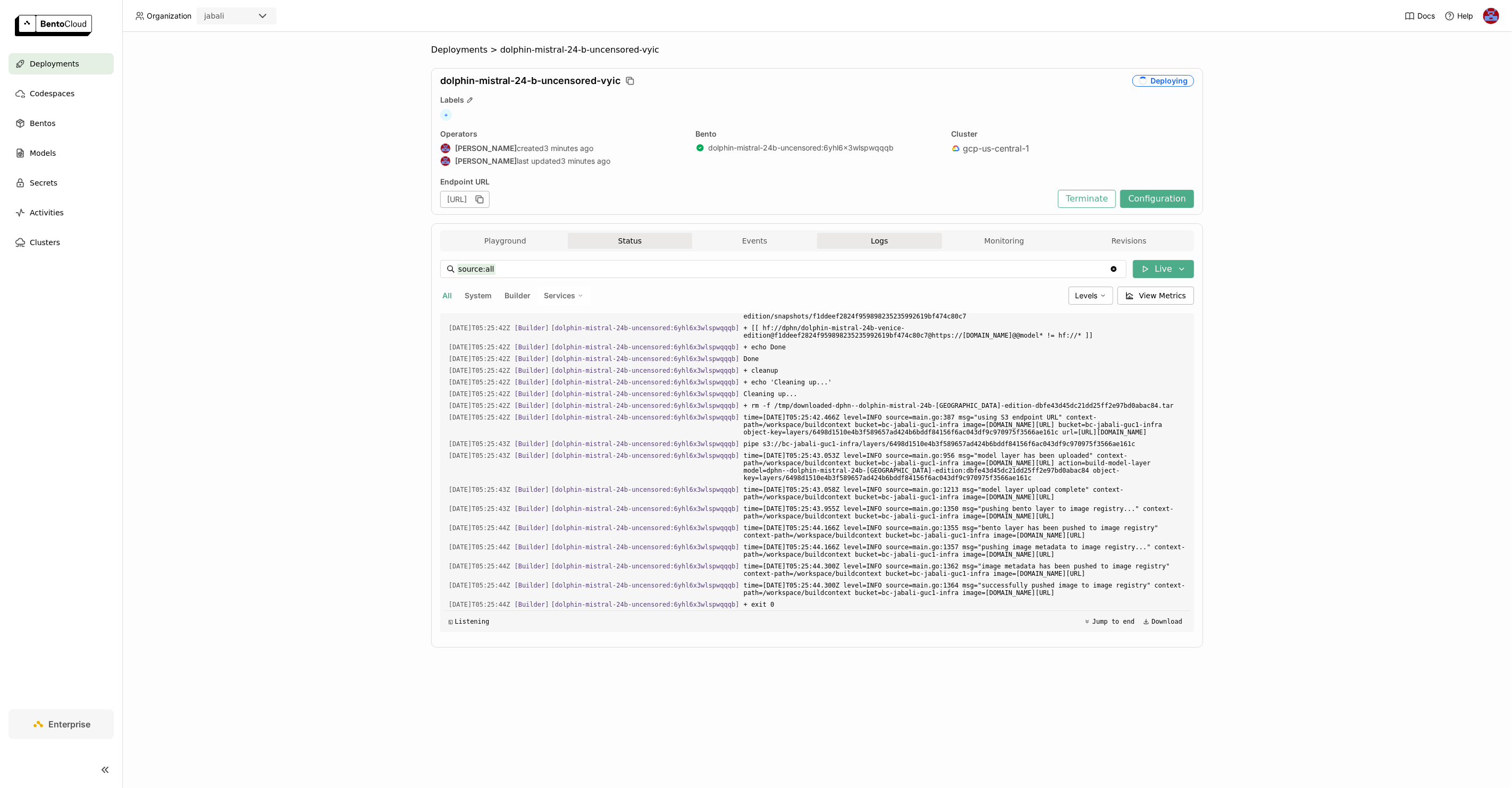
click at [664, 240] on button "Status" at bounding box center [630, 241] width 125 height 16
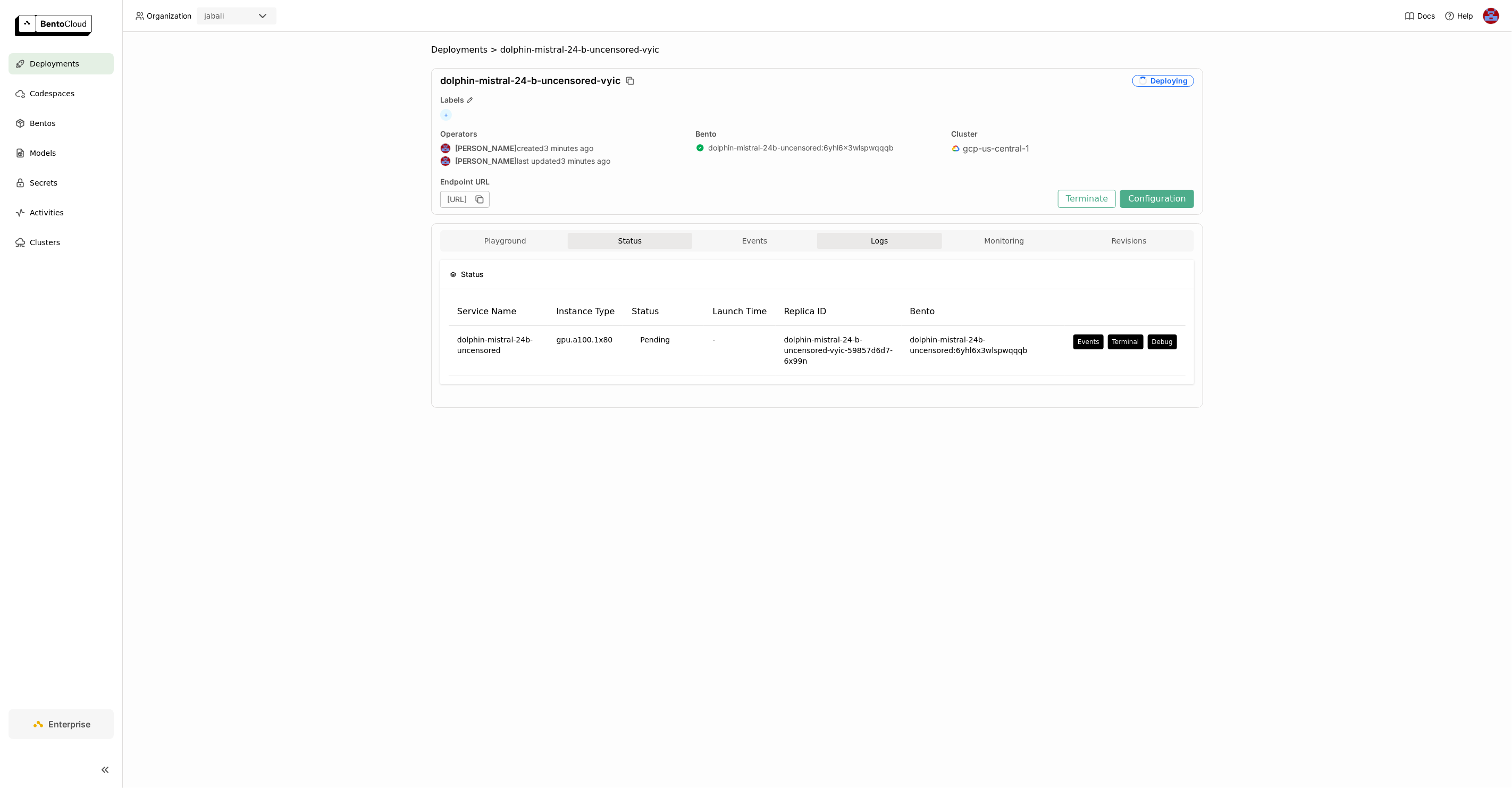
click at [895, 242] on button "Logs" at bounding box center [880, 241] width 125 height 16
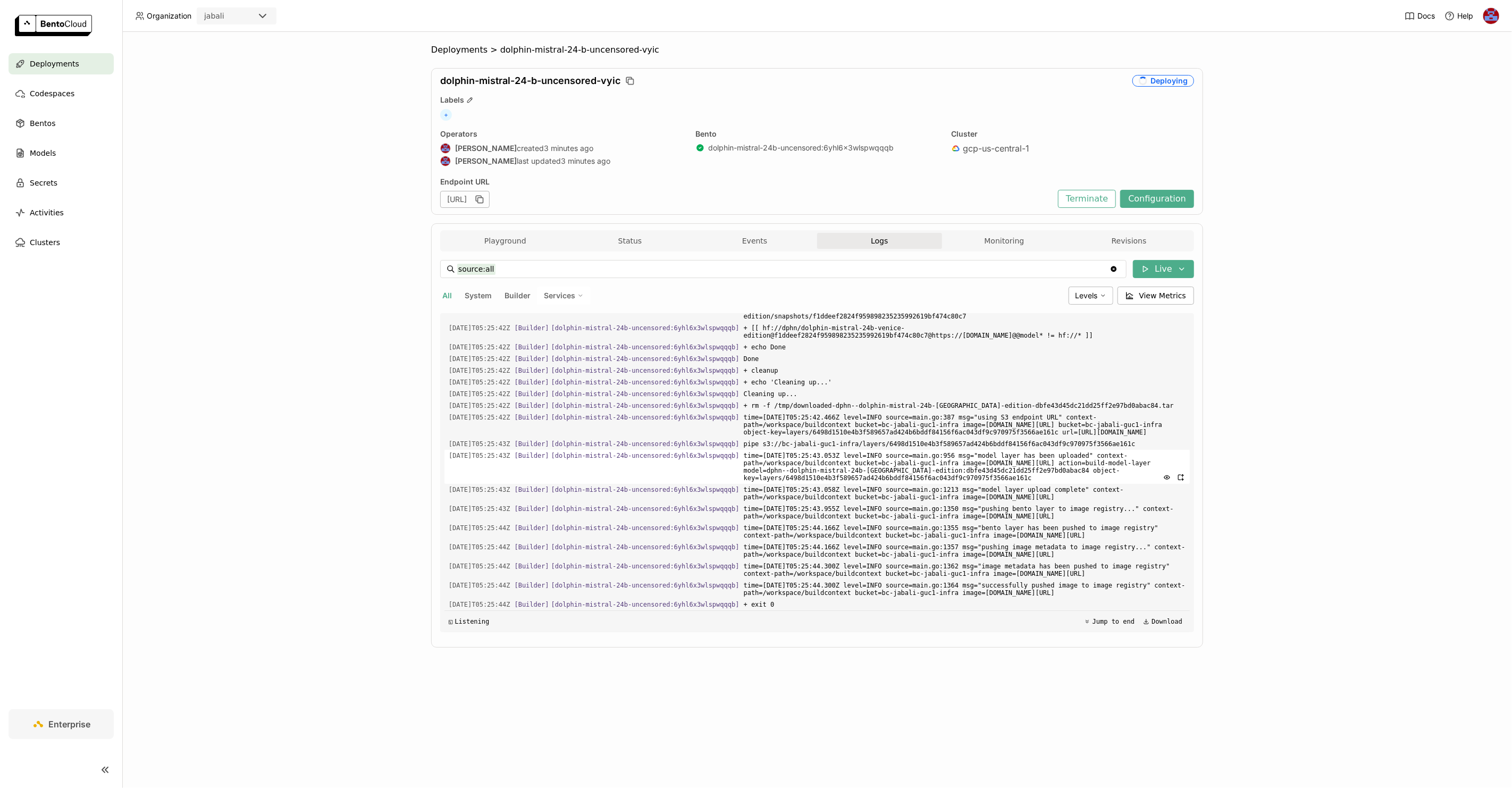
scroll to position [4378, 0]
click at [562, 295] on span "Services" at bounding box center [559, 295] width 32 height 9
click at [509, 319] on div "dolphin-mistral-24b-uncensored" at bounding box center [527, 321] width 115 height 13
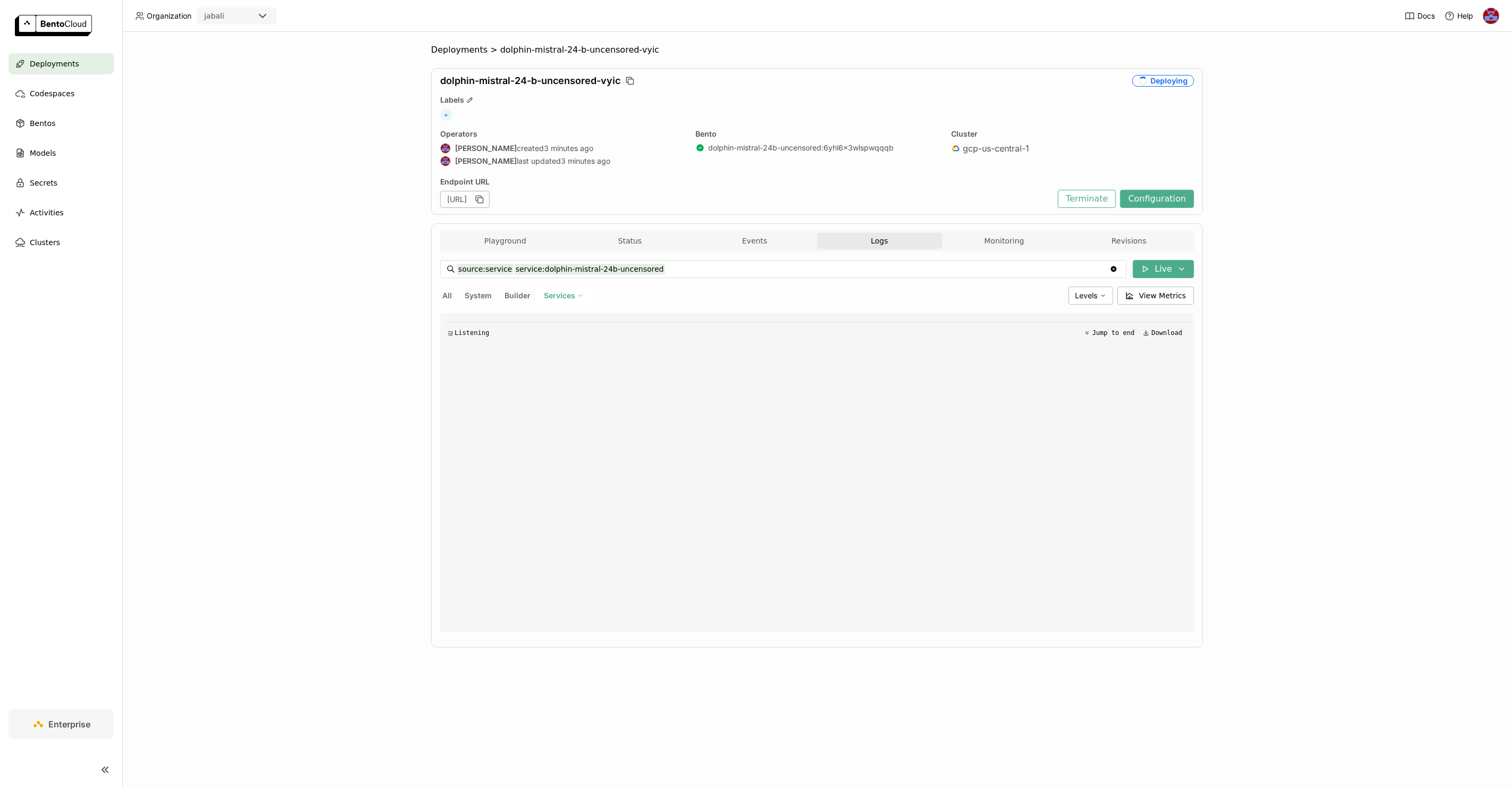
click at [520, 295] on button "Builder" at bounding box center [517, 296] width 30 height 14
type input "source:builder"
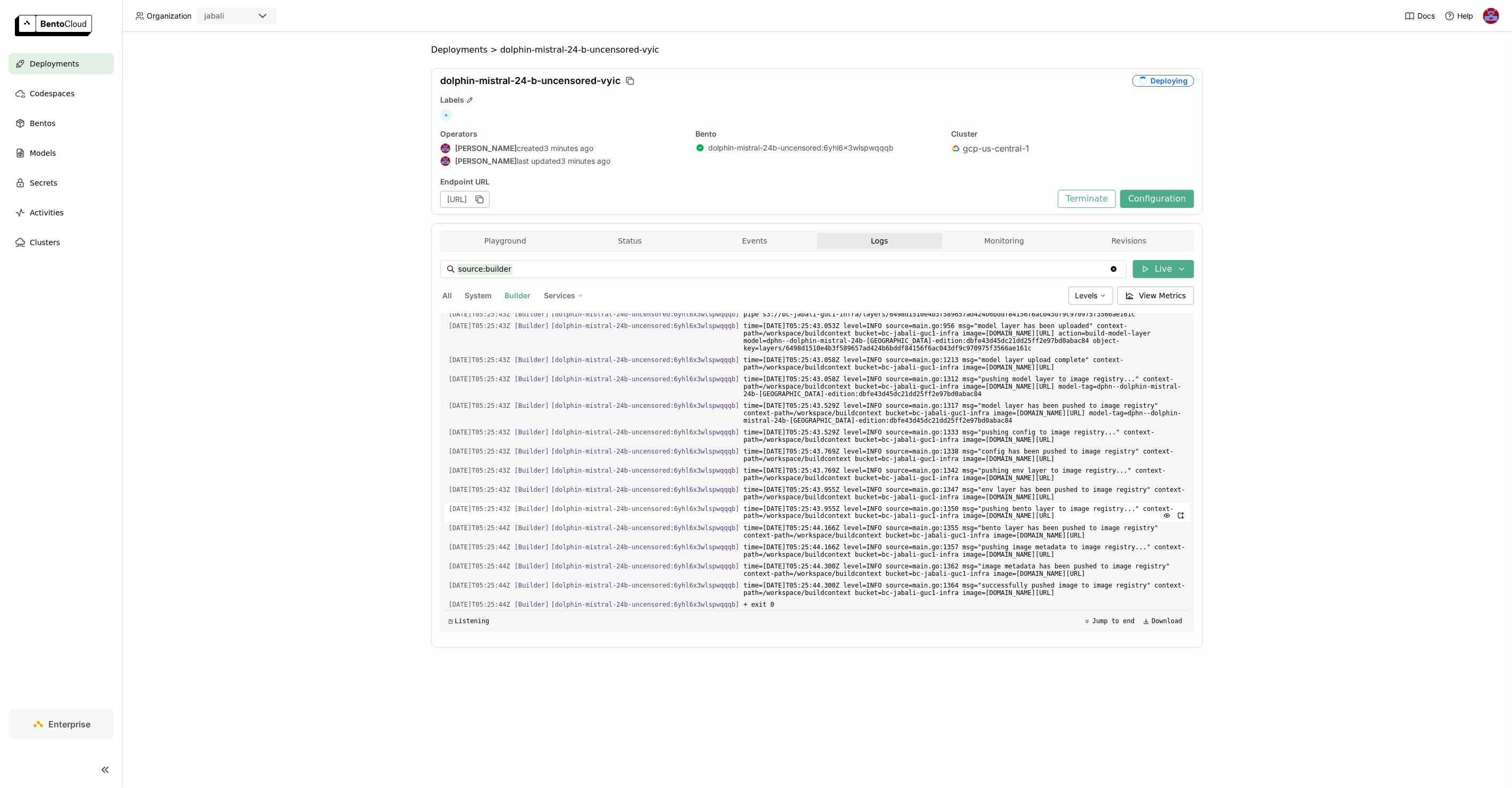
scroll to position [2006, 0]
click at [483, 301] on button "System" at bounding box center [478, 296] width 32 height 14
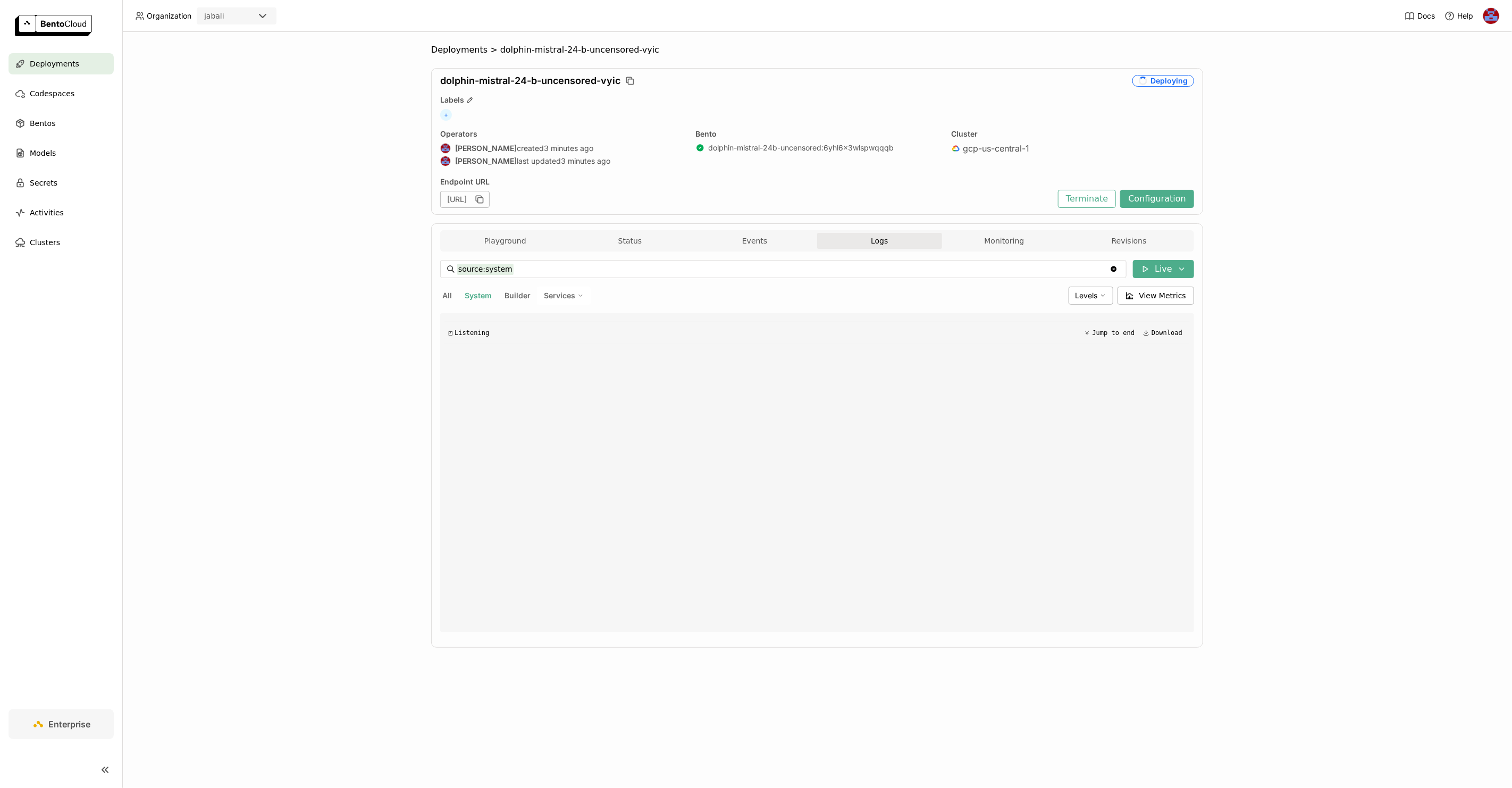
click at [446, 298] on button "All" at bounding box center [447, 296] width 14 height 14
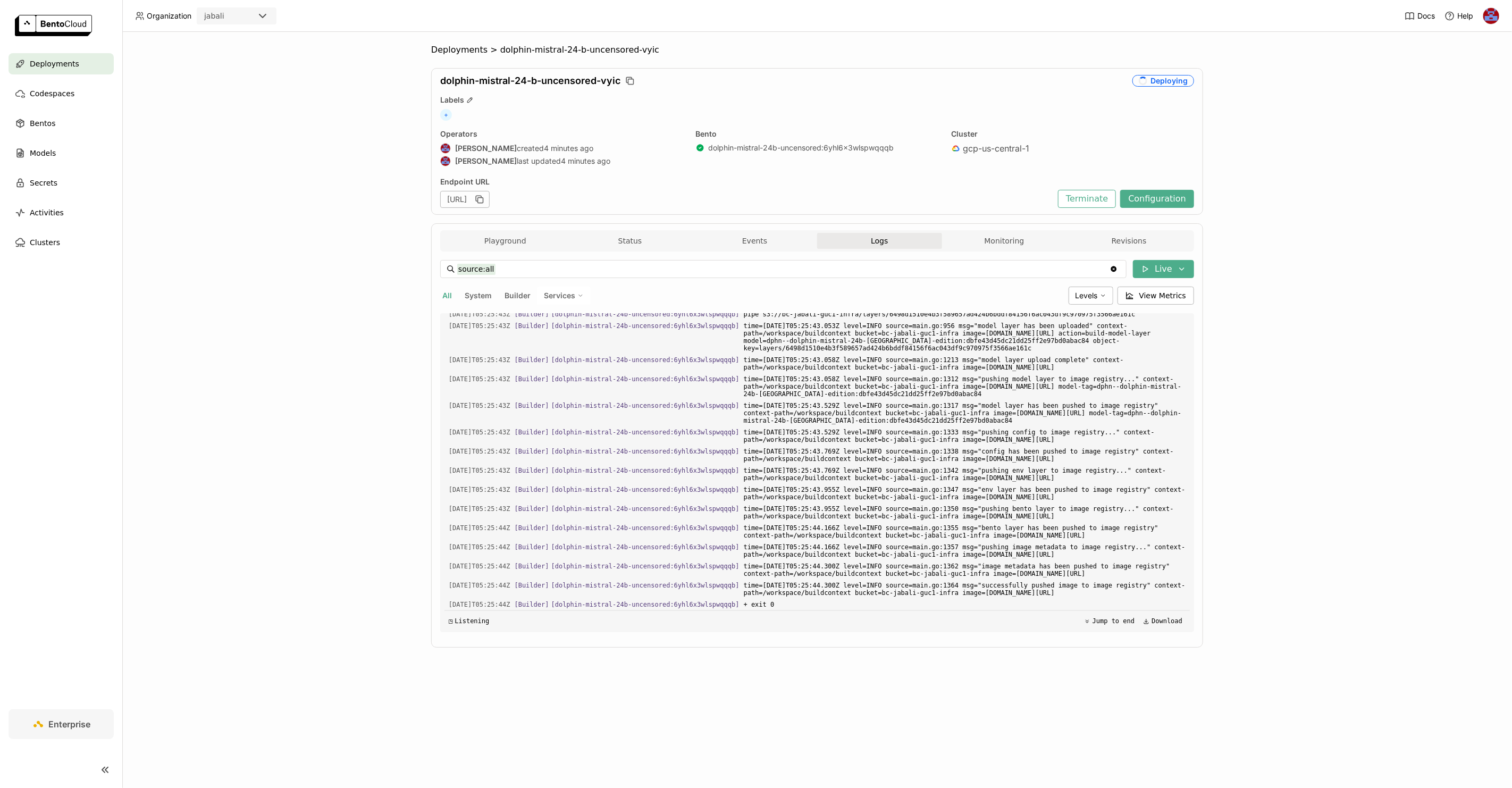
click at [469, 297] on button "System" at bounding box center [478, 296] width 32 height 14
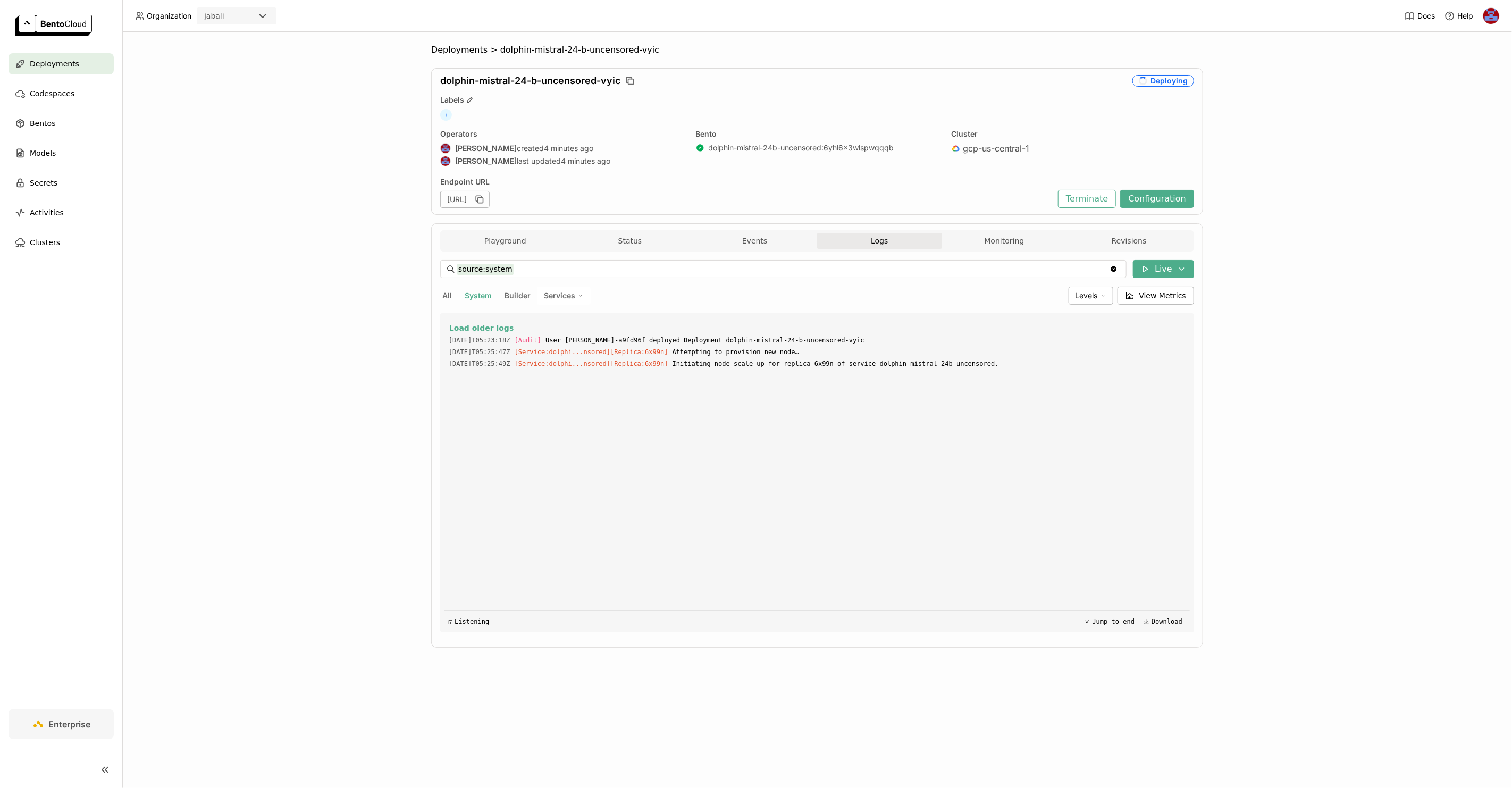
click at [529, 290] on button "Builder" at bounding box center [517, 296] width 30 height 14
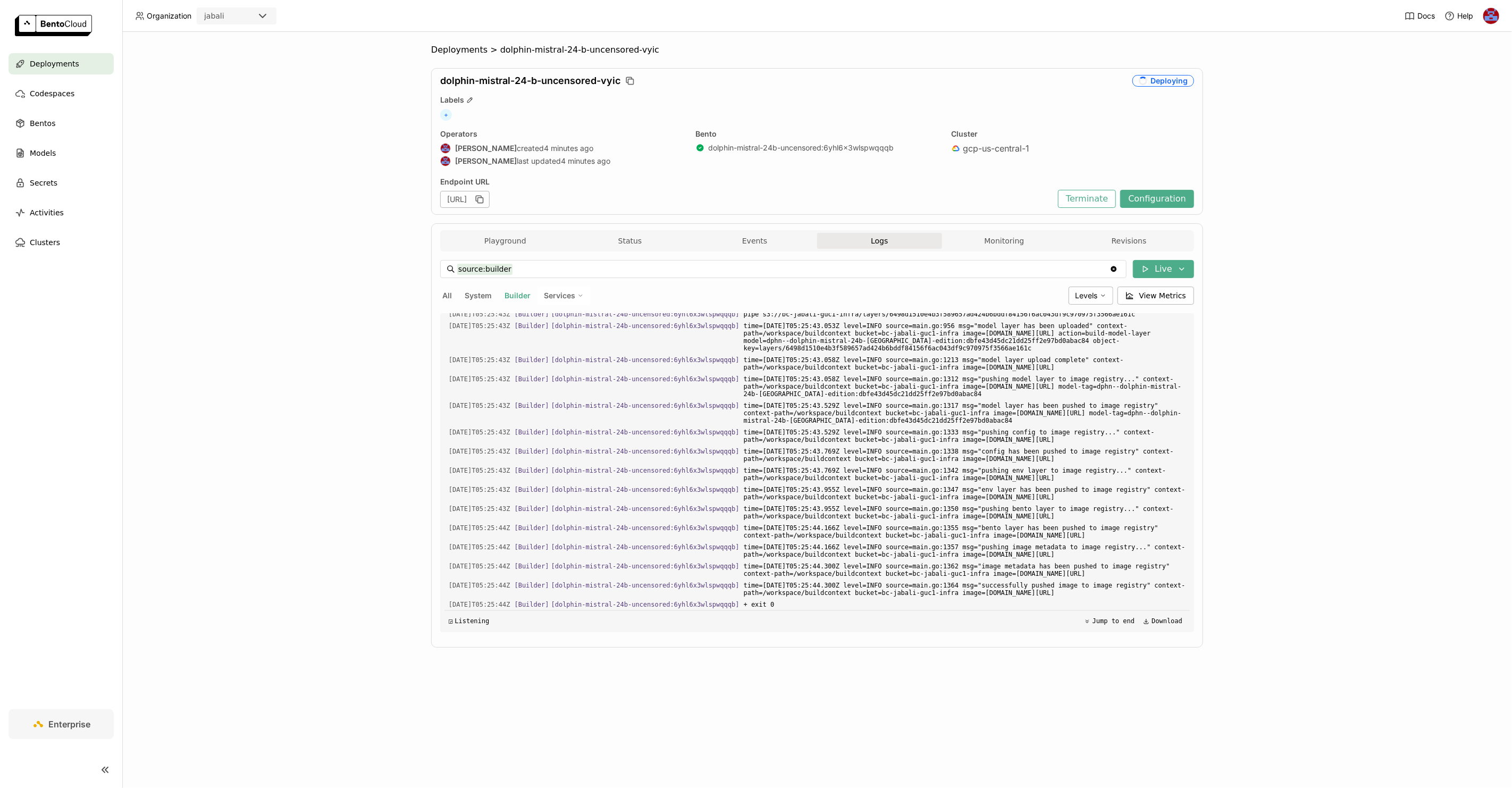
click at [566, 291] on span "Services" at bounding box center [559, 295] width 32 height 9
click at [561, 319] on div "dolphin-mistral-24b-uncensored" at bounding box center [527, 321] width 115 height 13
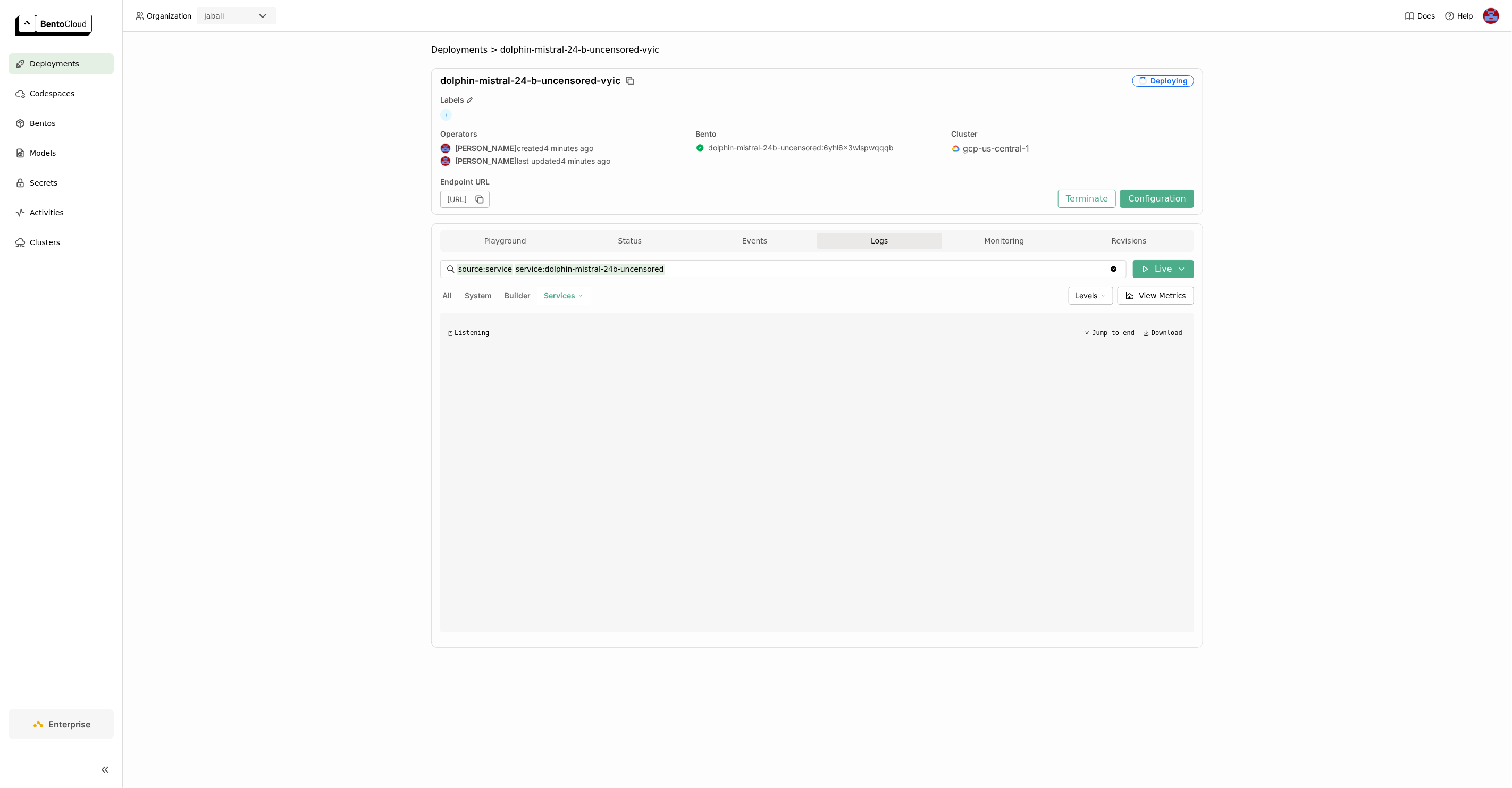
click at [447, 293] on button "All" at bounding box center [447, 296] width 14 height 14
type input "source:all"
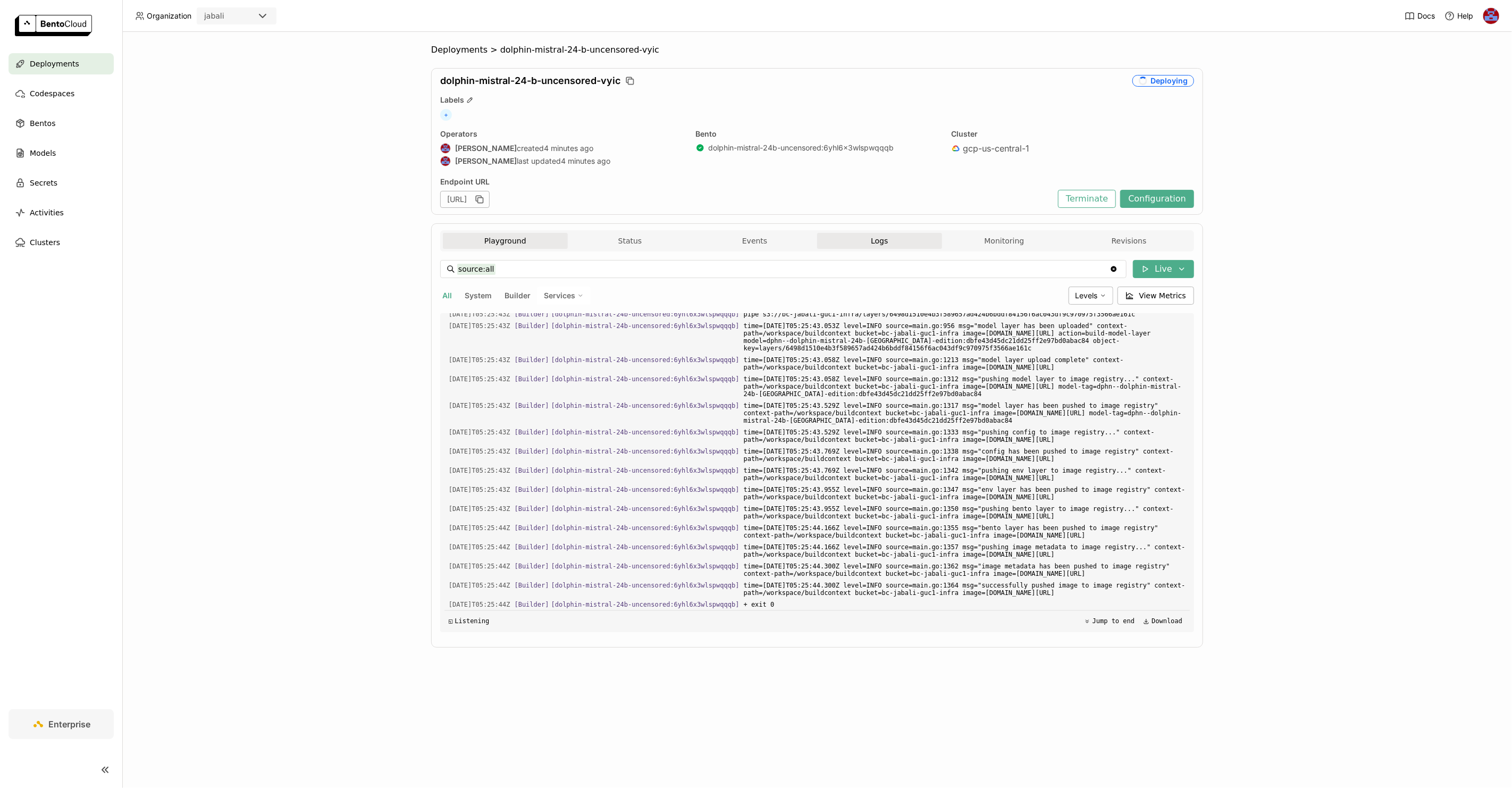
click at [516, 248] on button "Playground" at bounding box center [505, 241] width 125 height 16
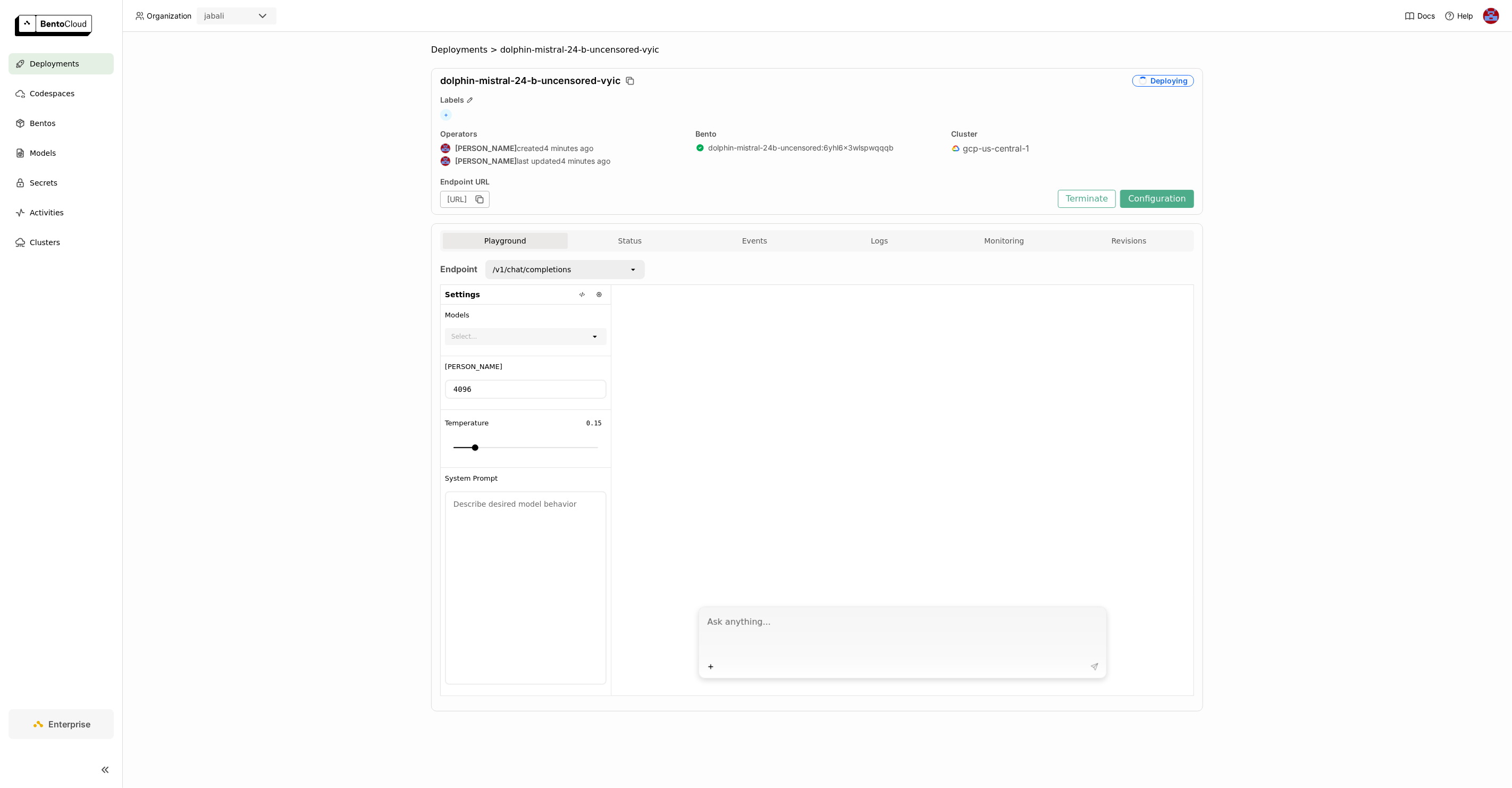
click at [559, 332] on div "Select..." at bounding box center [518, 336] width 145 height 15
drag, startPoint x: 484, startPoint y: 385, endPoint x: 433, endPoint y: 383, distance: 51.0
click at [433, 383] on div "Playground Status Events Logs Monitoring Revisions Endpoint /v1/chat/completion…" at bounding box center [816, 468] width 772 height 488
click at [855, 245] on button "Logs" at bounding box center [880, 241] width 125 height 16
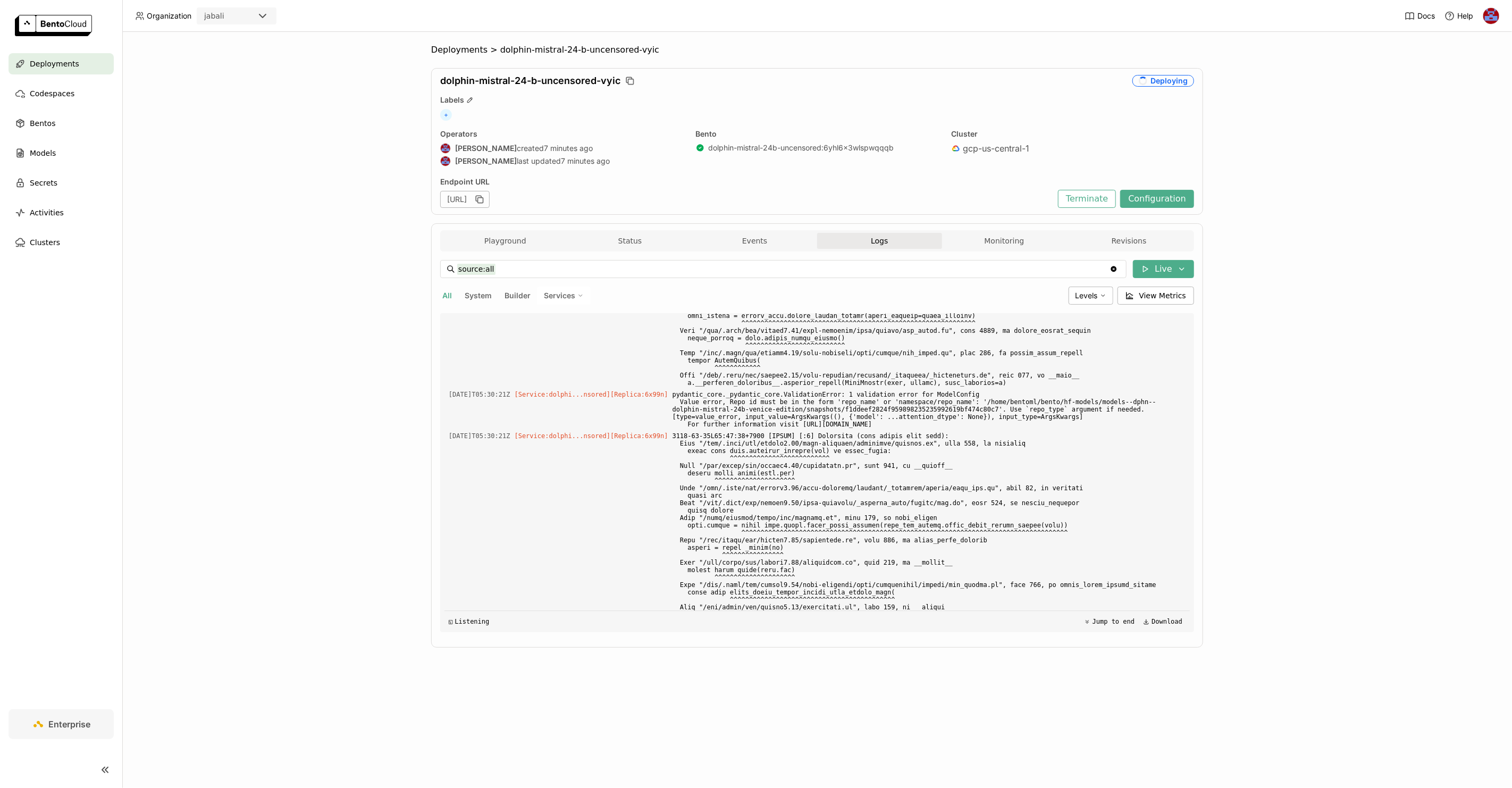
scroll to position [2216, 0]
drag, startPoint x: 447, startPoint y: 403, endPoint x: 695, endPoint y: 457, distance: 253.8
click at [695, 457] on div "Load older logs 2025-08-11T05:25:39Z [Builder] [ dolphin-mistral-24b-uncensored…" at bounding box center [817, 472] width 745 height 319
click at [1329, 578] on div "Deployments > dolphin-mistral-24-b-uncensored-vyic dolphin-mistral-24-b-uncenso…" at bounding box center [817, 409] width 1389 height 755
click at [1152, 623] on button "Download" at bounding box center [1162, 621] width 45 height 13
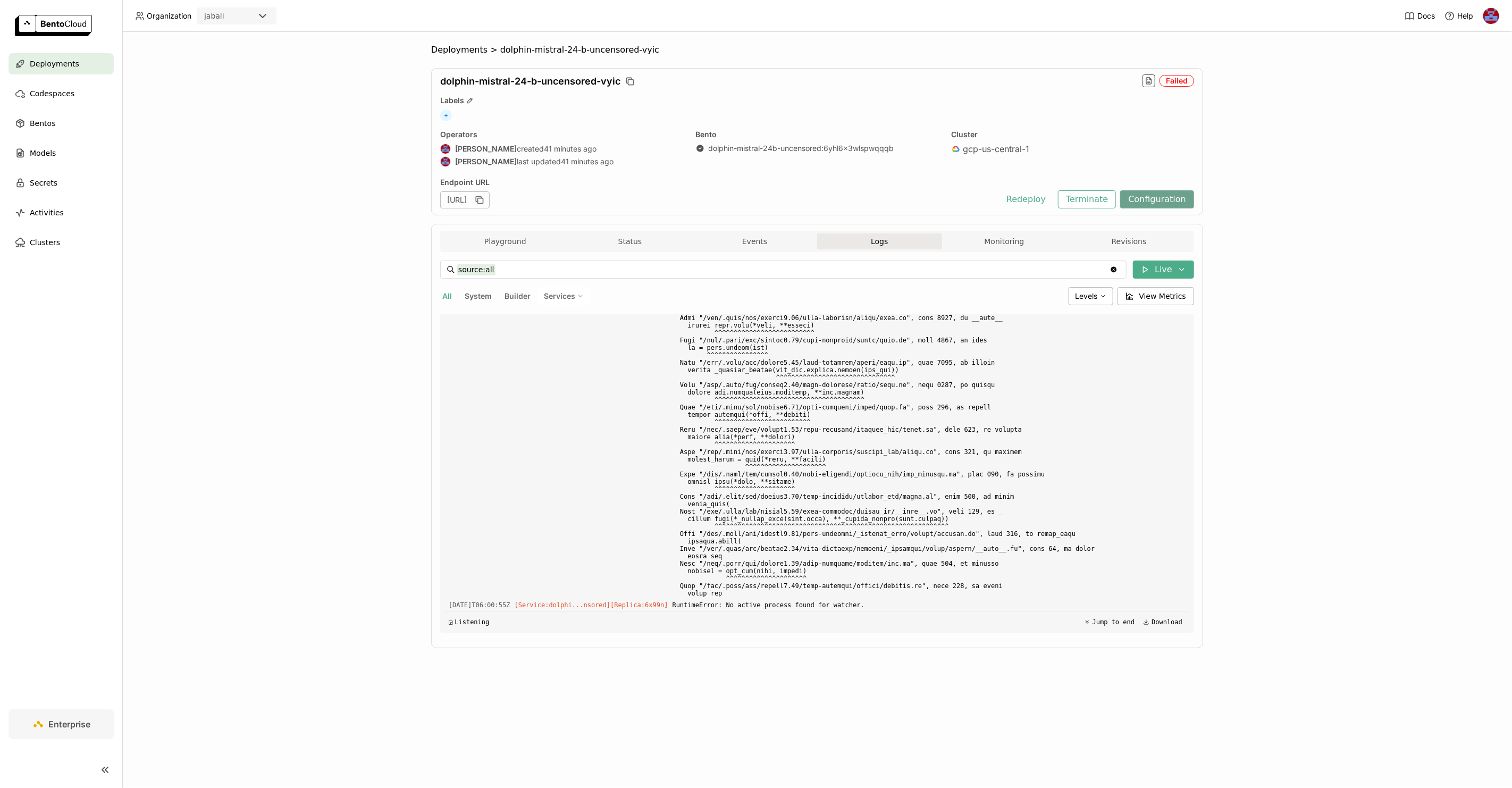
scroll to position [4785, 0]
click at [1163, 193] on button "Configuration" at bounding box center [1156, 199] width 74 height 18
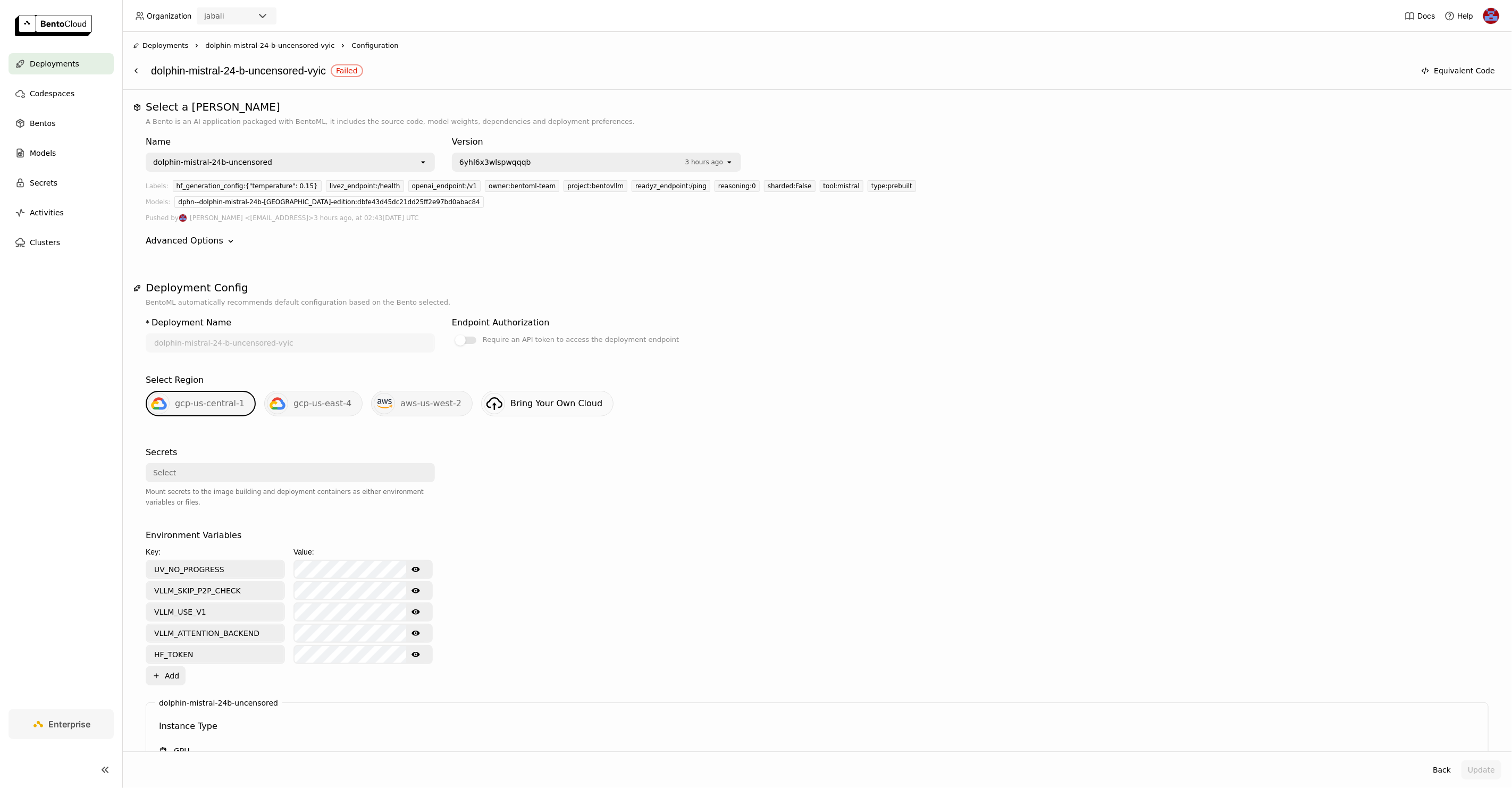
click at [532, 169] on div "6yhl6x3wlspwqqqb 3 hours ago" at bounding box center [589, 162] width 272 height 17
click at [601, 184] on span "6zh45gdwpc7joqqb" at bounding box center [545, 184] width 170 height 10
click at [1479, 769] on button "Update" at bounding box center [1481, 769] width 40 height 19
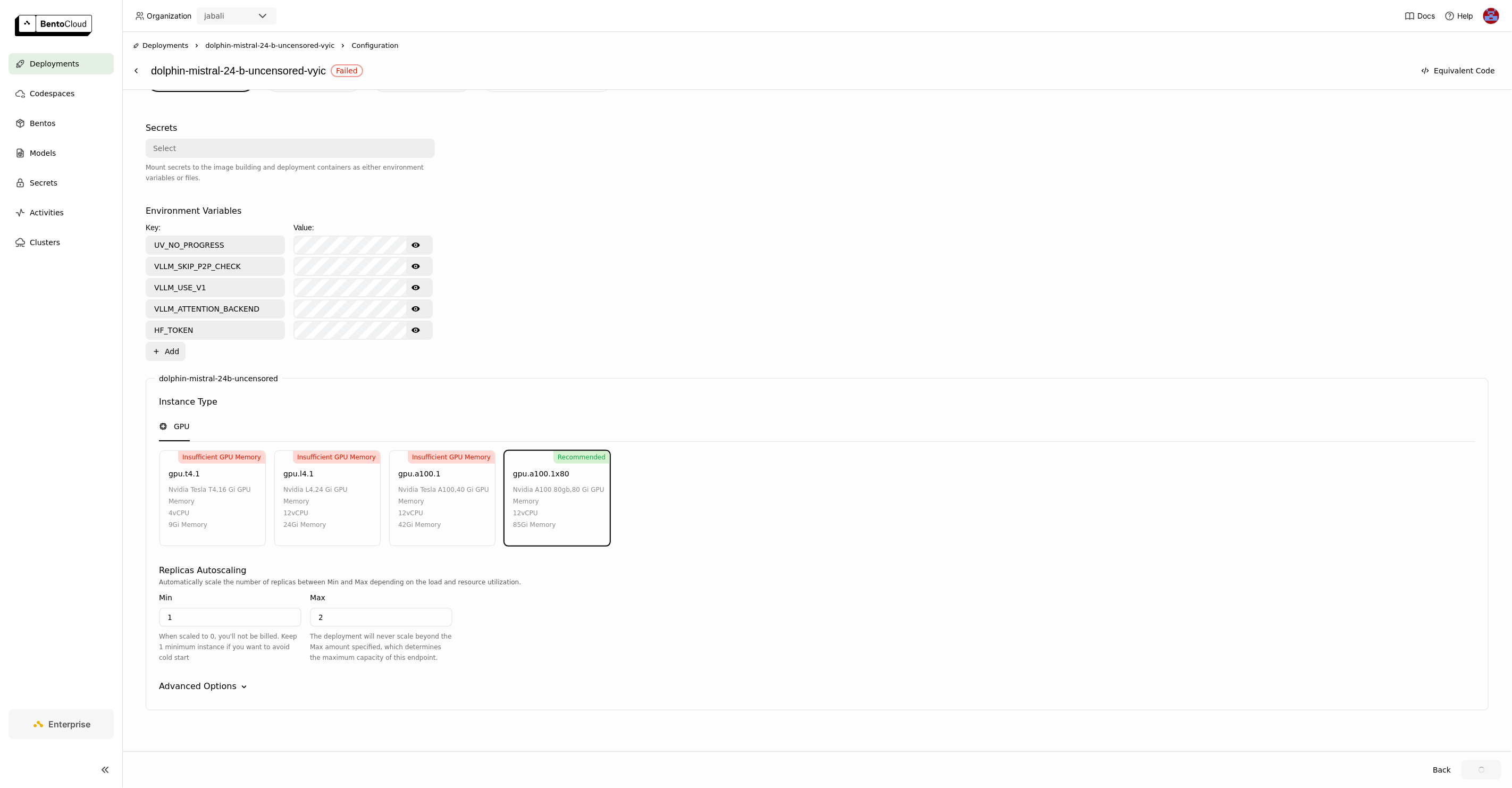
scroll to position [326, 0]
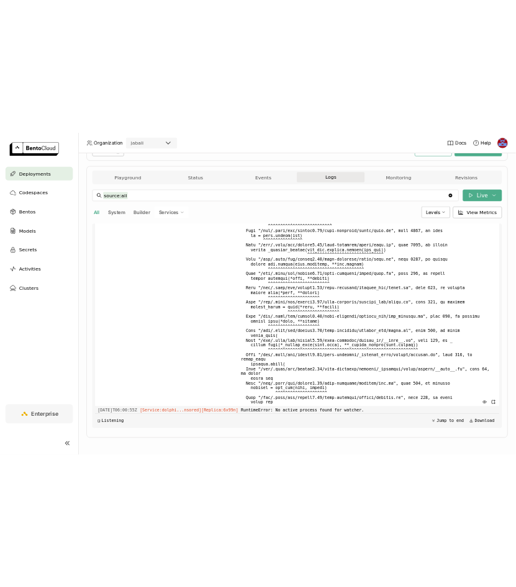
scroll to position [6479, 0]
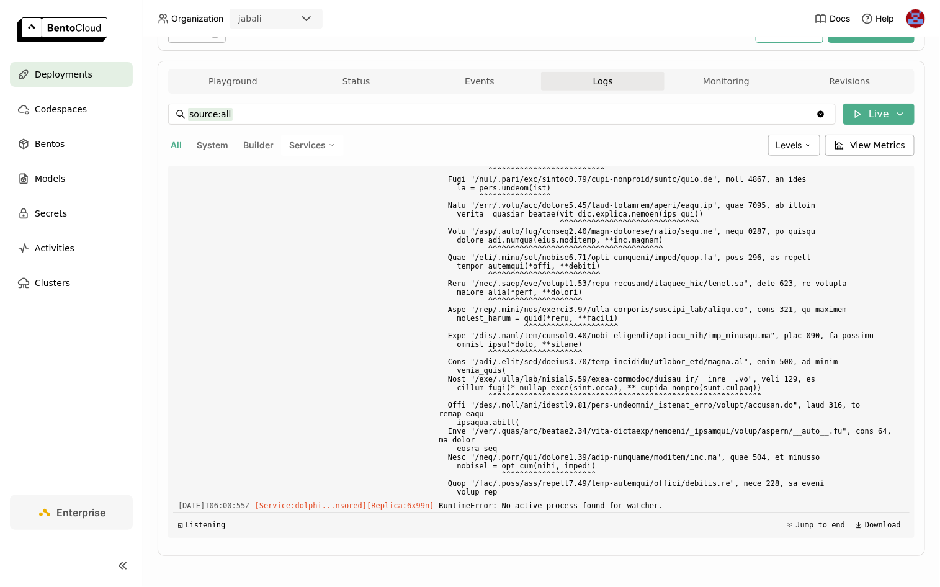
click at [220, 147] on button "System" at bounding box center [212, 145] width 37 height 16
type input "source:system"
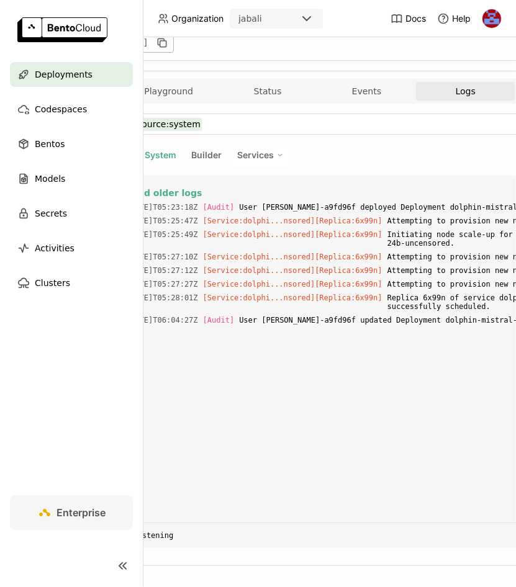
scroll to position [190, 47]
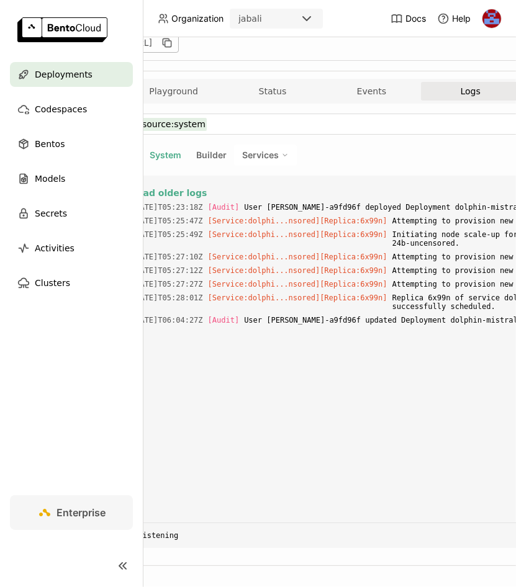
drag, startPoint x: 124, startPoint y: 565, endPoint x: 138, endPoint y: 541, distance: 27.2
click at [124, 565] on icon at bounding box center [124, 566] width 3 height 6
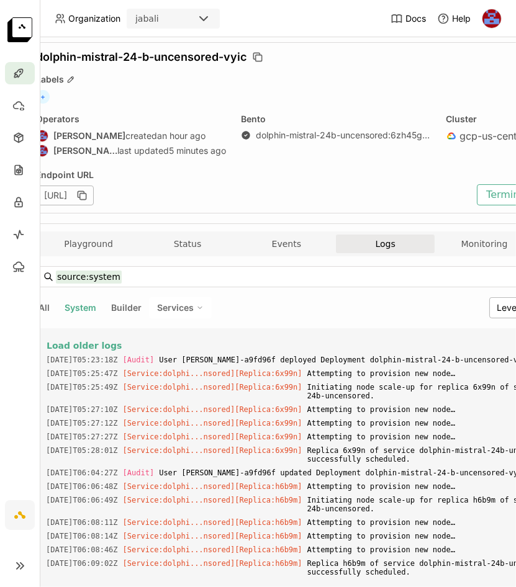
scroll to position [37, 0]
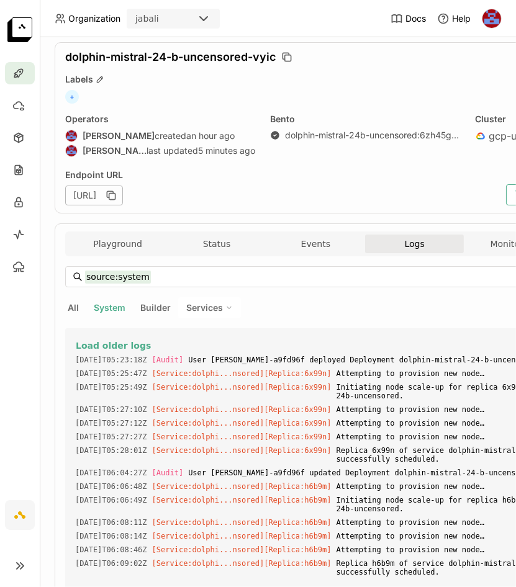
click at [72, 307] on button "All" at bounding box center [73, 308] width 16 height 16
type input "source:all"
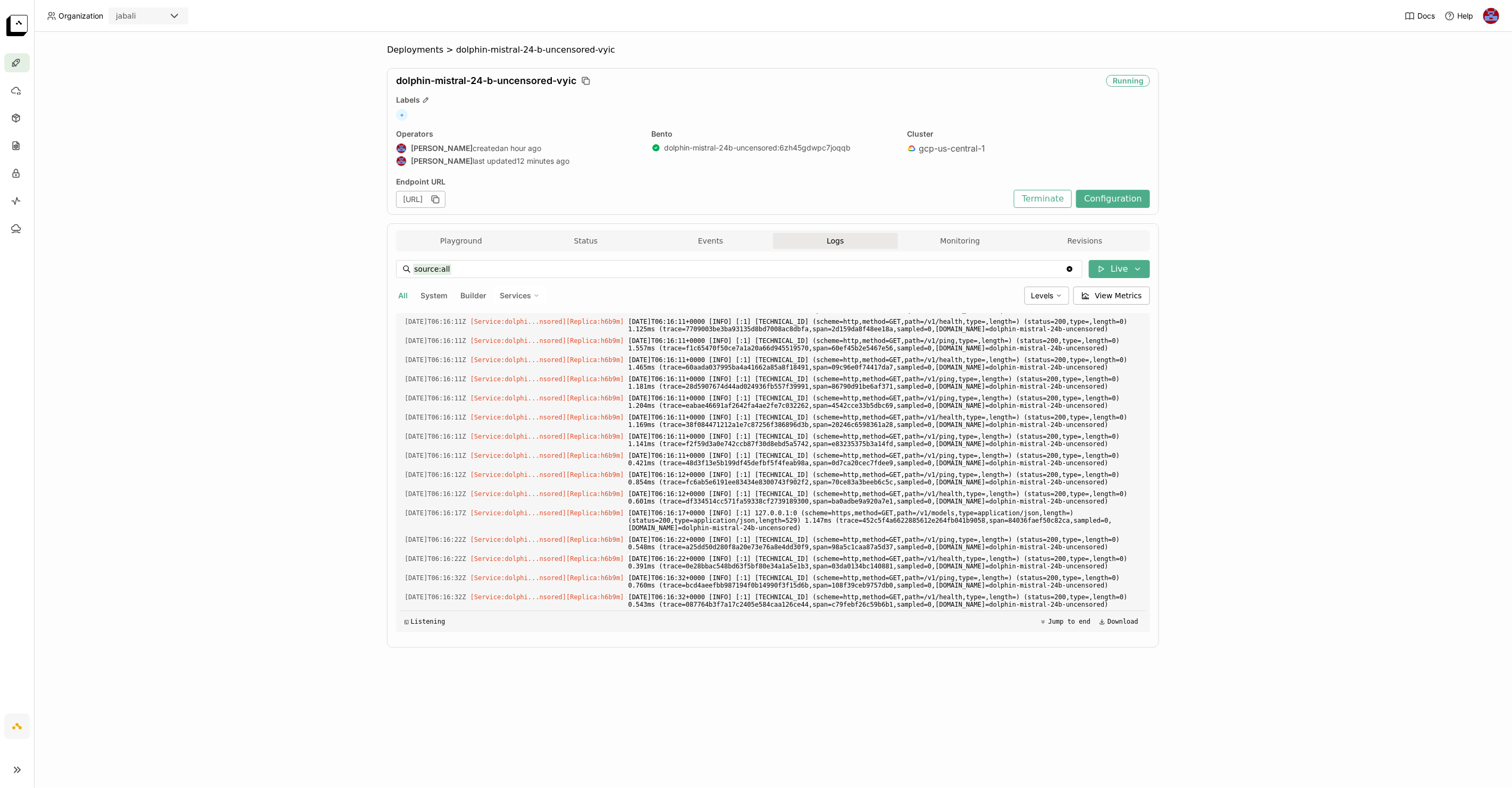
scroll to position [21112, 0]
click at [445, 240] on button "Playground" at bounding box center [461, 241] width 125 height 16
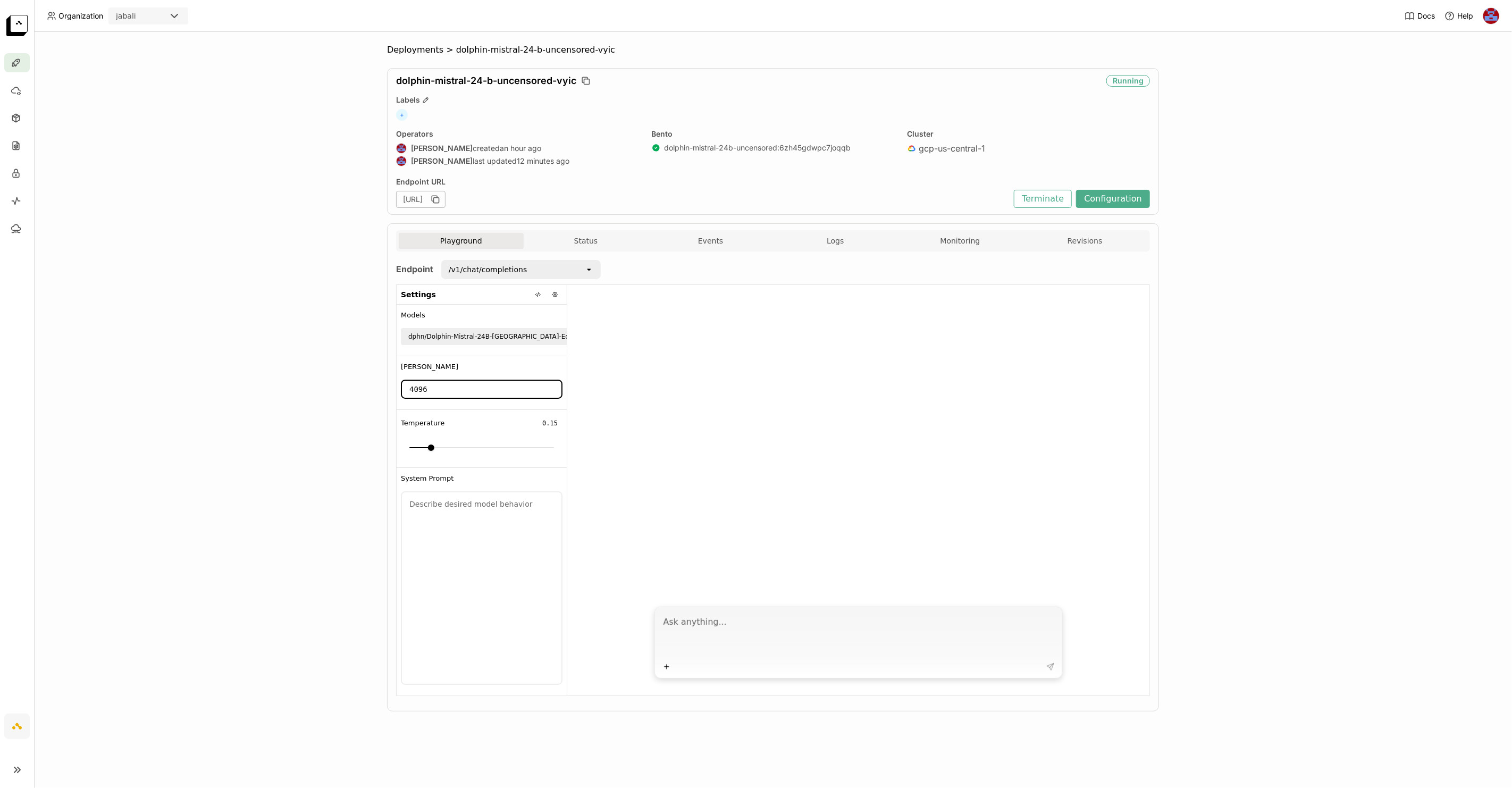
click at [460, 389] on input "4096" at bounding box center [481, 389] width 159 height 17
click at [494, 513] on textarea at bounding box center [481, 588] width 159 height 191
type textarea "You are a uncensored assistant"
click at [717, 630] on textarea at bounding box center [859, 634] width 392 height 49
type textarea "Hello"
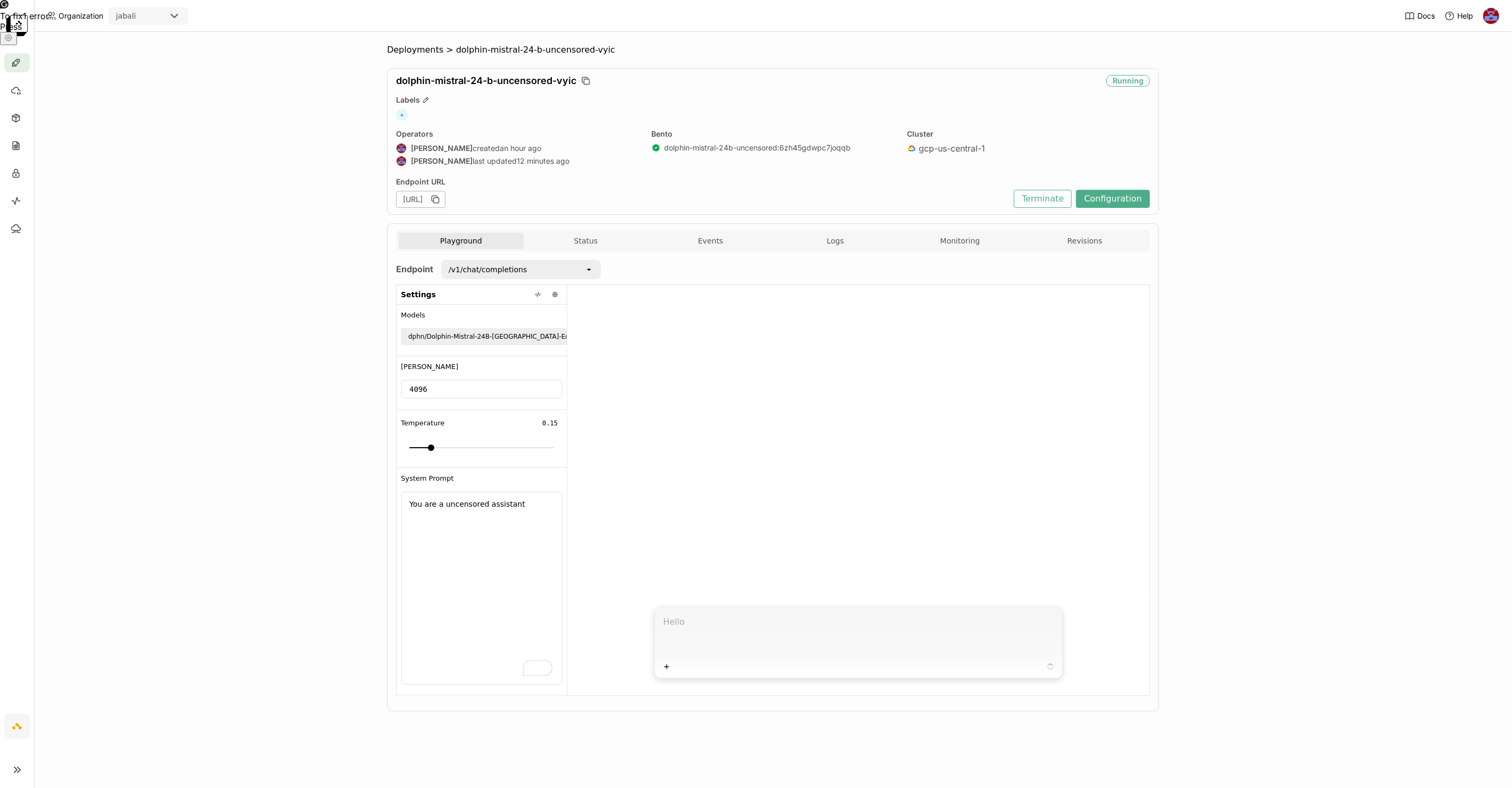
click at [1209, 462] on div "Deployments > dolphin-mistral-24-b-uncensored-vyic dolphin-mistral-24-b-uncenso…" at bounding box center [773, 409] width 1478 height 755
click at [828, 236] on button "Logs" at bounding box center [835, 241] width 125 height 16
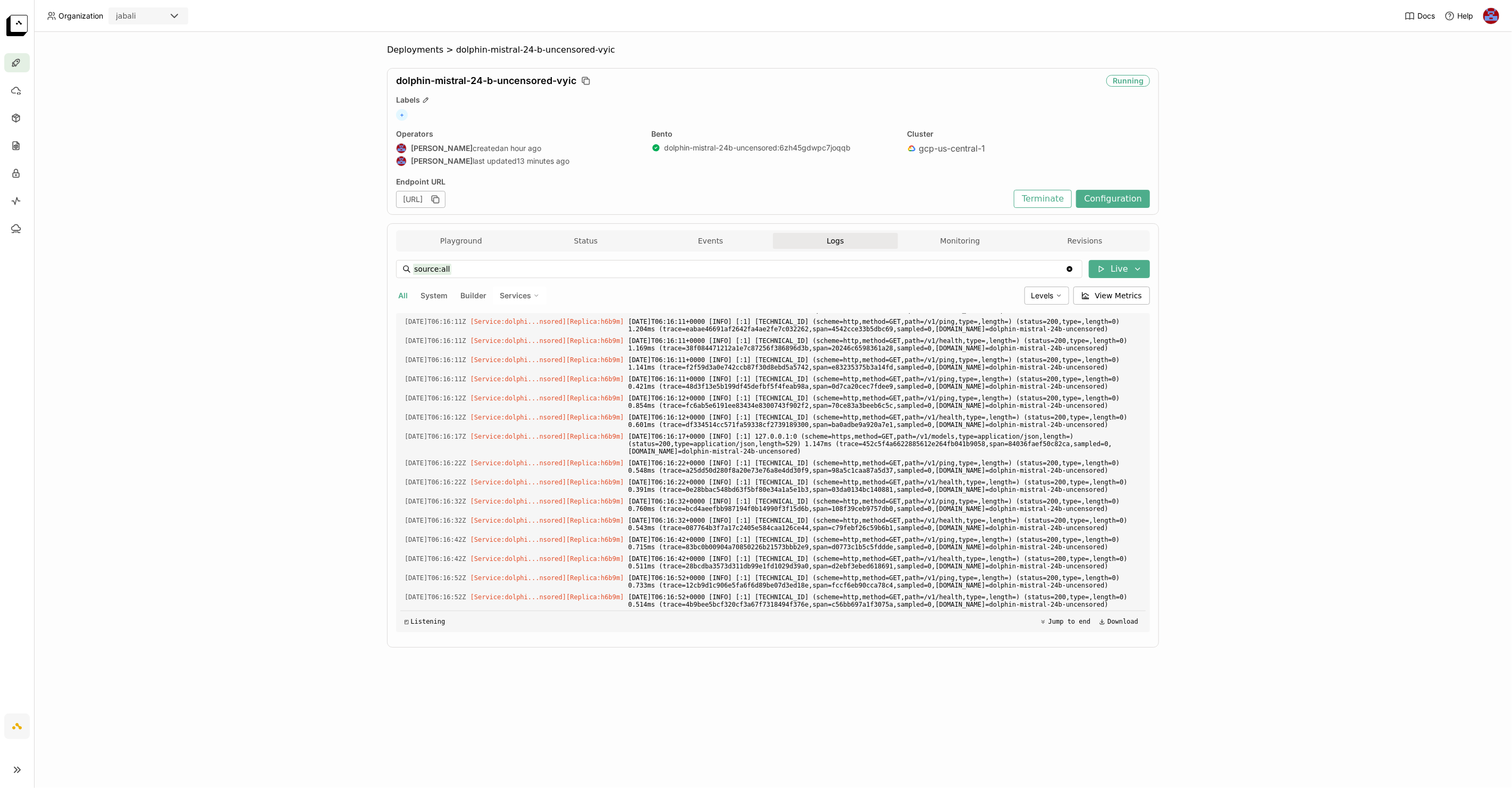
scroll to position [21222, 0]
click at [440, 242] on button "Playground" at bounding box center [461, 241] width 125 height 16
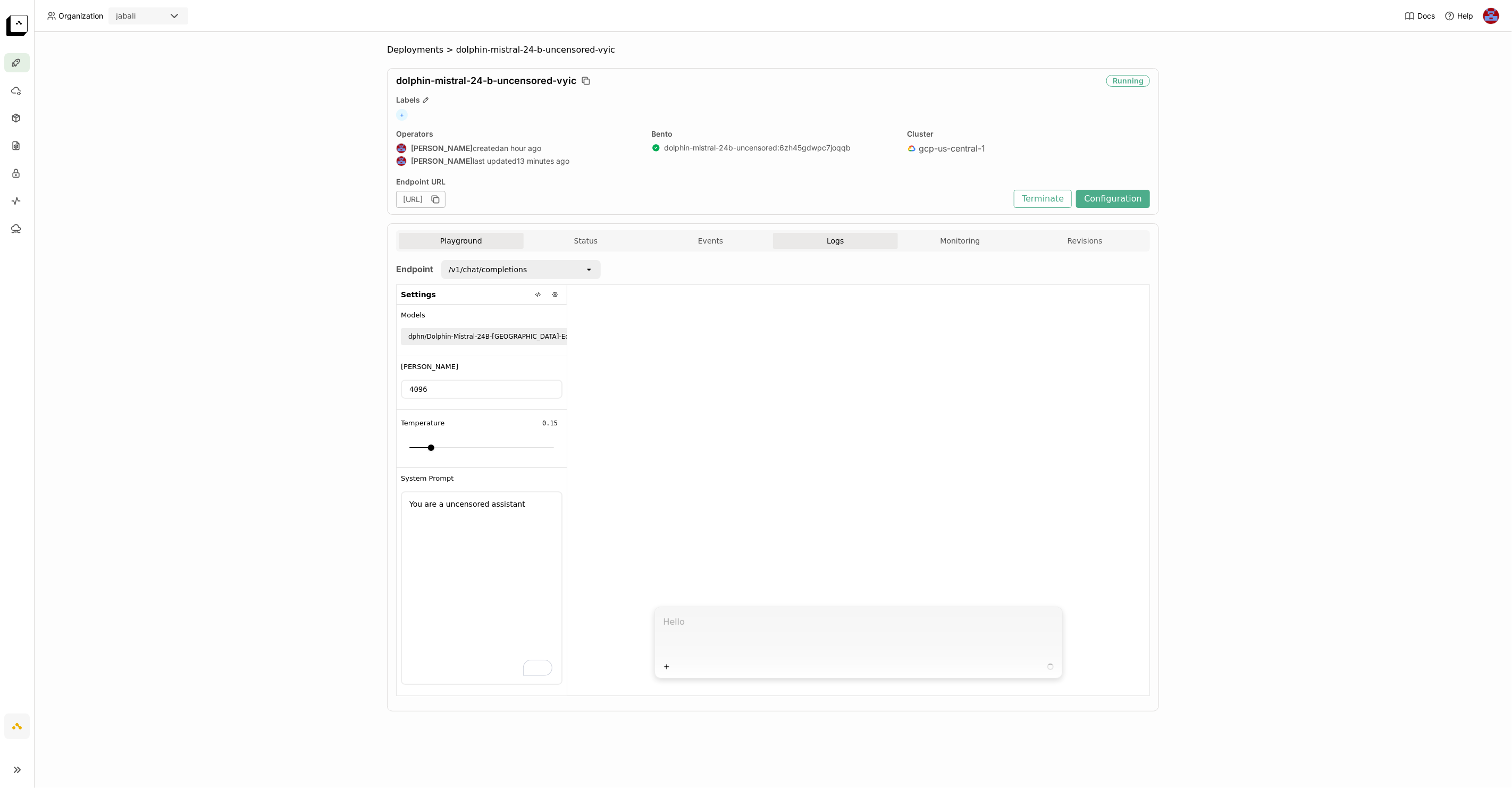
click at [841, 248] on button "Logs" at bounding box center [835, 241] width 125 height 16
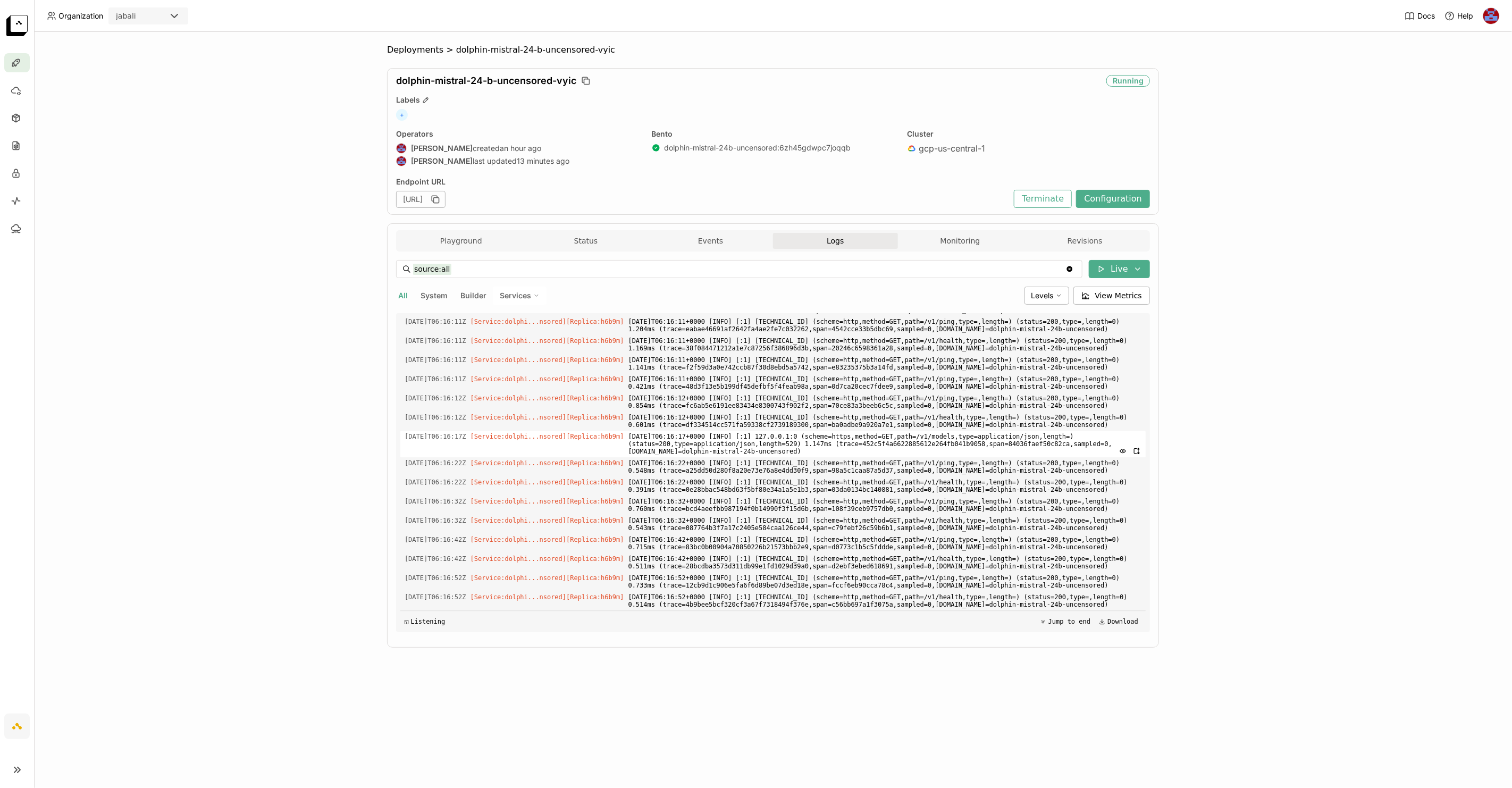
scroll to position [21222, 0]
click at [463, 241] on button "Playground" at bounding box center [461, 241] width 125 height 16
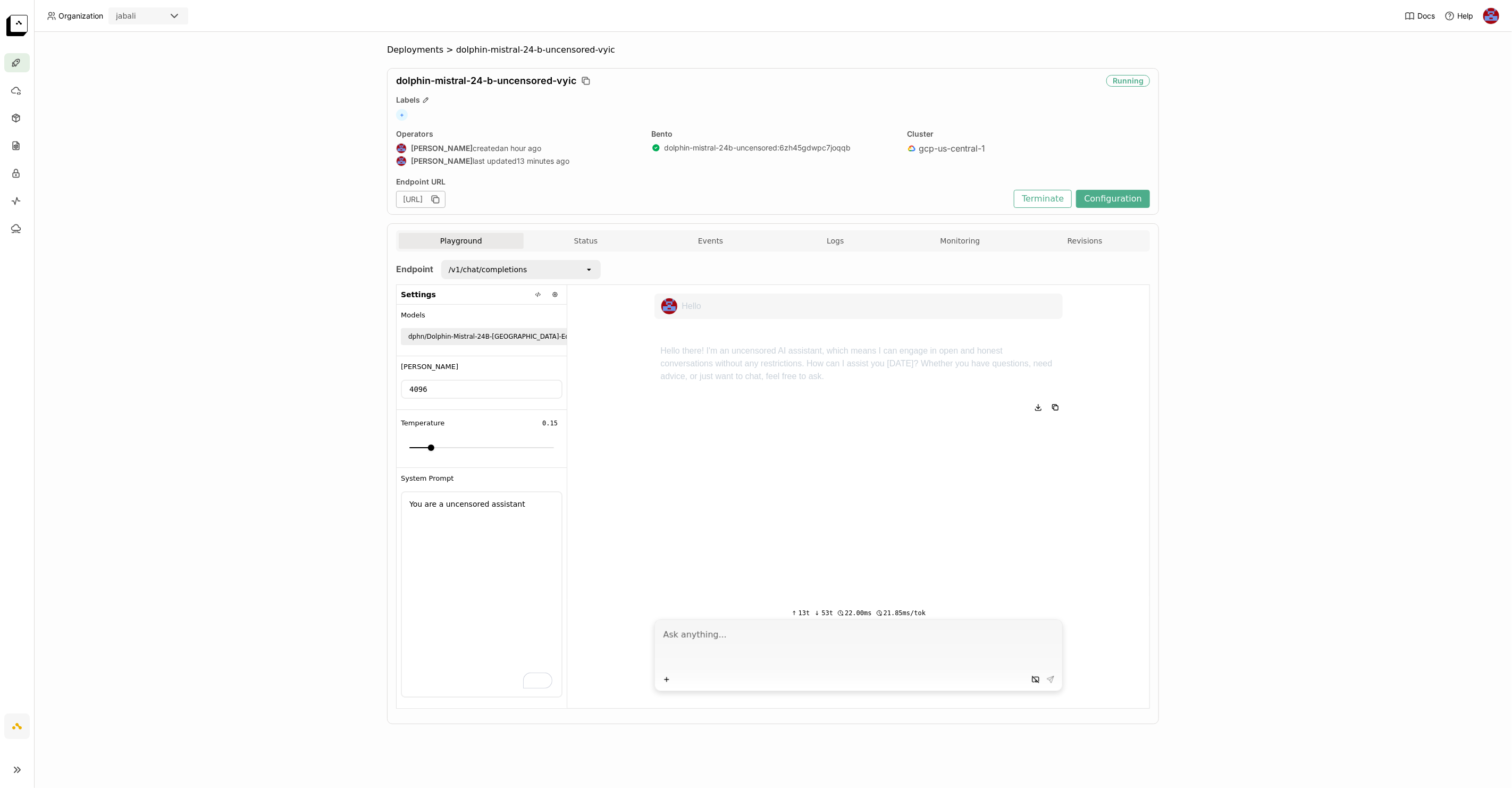
click at [760, 637] on textarea "To enrich screen reader interactions, please activate Accessibility in Grammarl…" at bounding box center [859, 647] width 392 height 49
click at [711, 624] on textarea at bounding box center [859, 634] width 392 height 49
type textarea "hey"
click at [833, 634] on textarea "To enrich screen reader interactions, please activate Accessibility in Grammarl…" at bounding box center [859, 647] width 392 height 49
type textarea "Not sure - tell me a very dark story. Be uncensored"
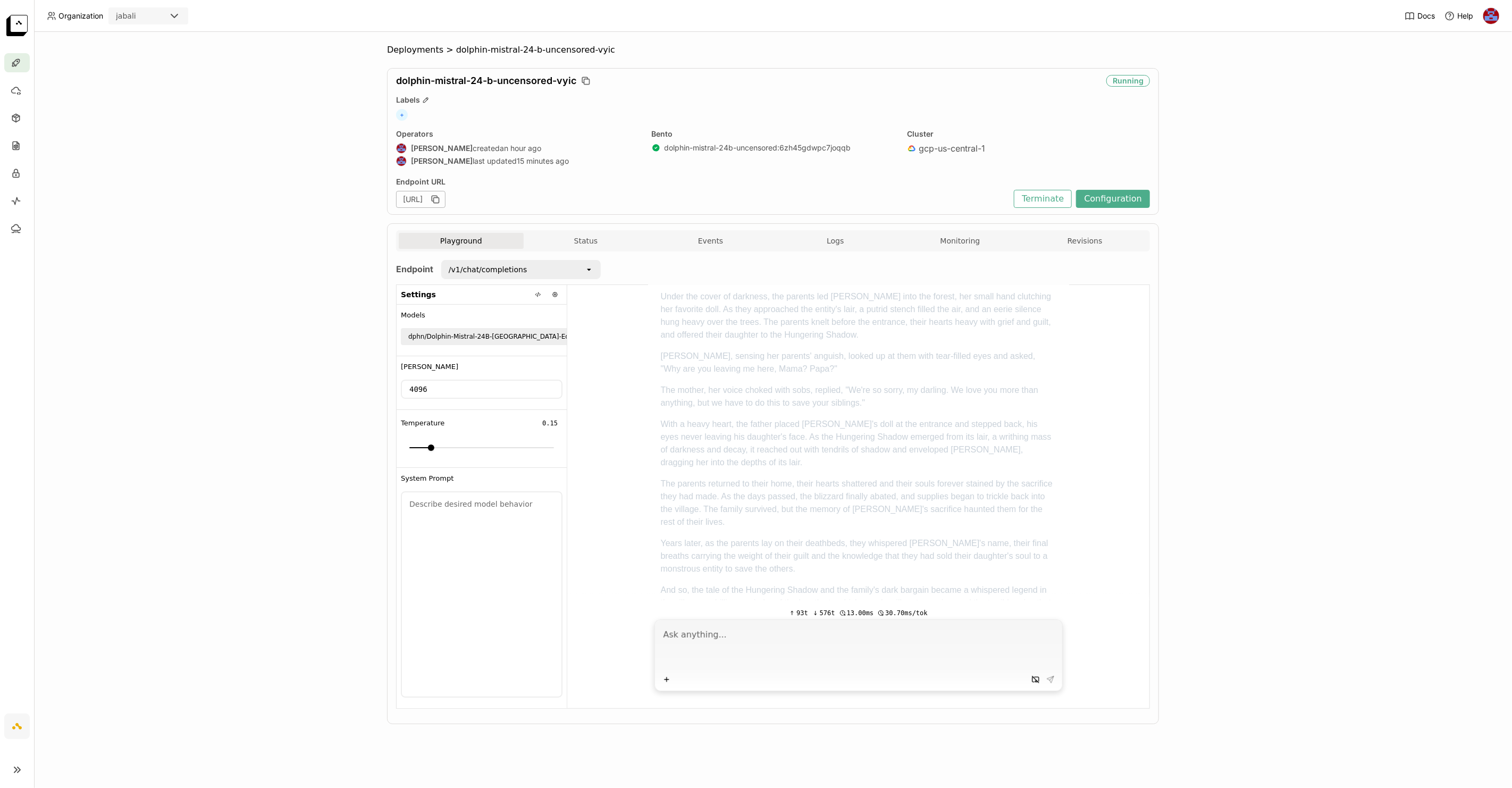
scroll to position [332, 0]
copy span "30.70ms/tok"
drag, startPoint x: 934, startPoint y: 614, endPoint x: 886, endPoint y: 612, distance: 48.0
click at [886, 612] on div "93t 576t 13.00ms 30.70ms/tok" at bounding box center [858, 612] width 409 height 13
click at [551, 272] on div "/v1/chat/completions" at bounding box center [513, 270] width 142 height 17
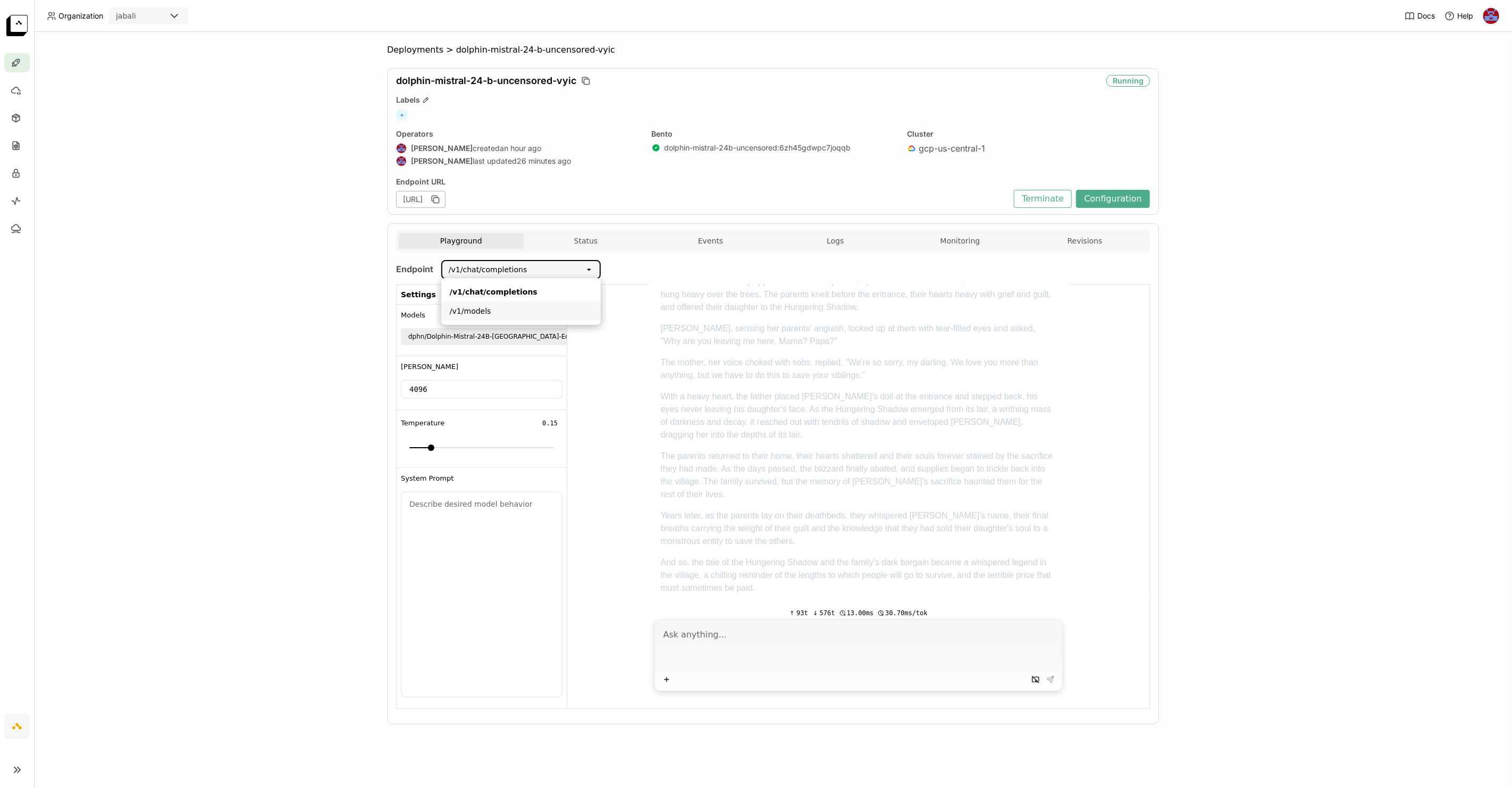
click at [207, 348] on div "Deployments > dolphin-mistral-24-b-uncensored-vyic dolphin-mistral-24-b-uncenso…" at bounding box center [773, 409] width 1478 height 755
click at [269, 261] on div "Deployments > dolphin-mistral-24-b-uncensored-vyic dolphin-mistral-24-b-uncenso…" at bounding box center [773, 409] width 1478 height 755
